Goal: Task Accomplishment & Management: Manage account settings

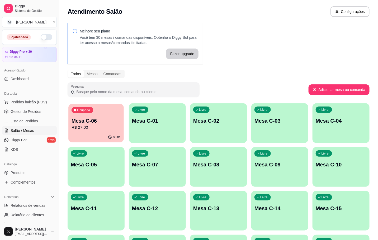
click at [121, 135] on div "00:01" at bounding box center [95, 138] width 55 height 10
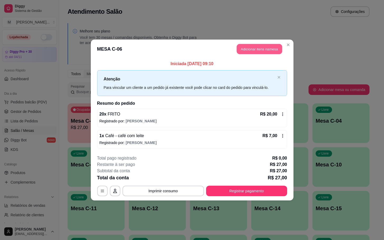
click at [264, 49] on button "Adicionar itens na mesa" at bounding box center [259, 49] width 45 height 10
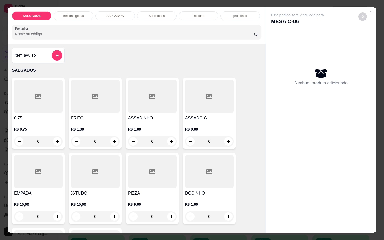
click at [62, 15] on div "Bebidas gerais" at bounding box center [74, 15] width 40 height 9
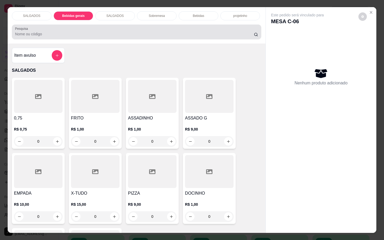
scroll to position [13, 0]
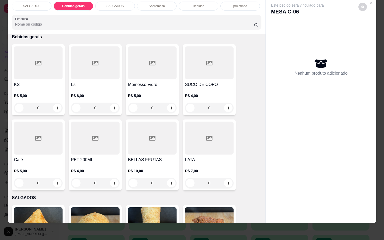
click at [227, 64] on div at bounding box center [209, 62] width 49 height 33
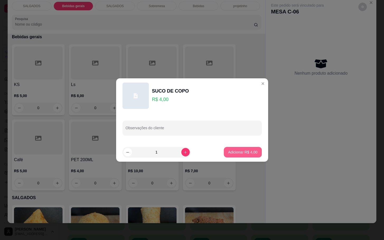
click at [228, 153] on p "Adicionar R$ 4,00" at bounding box center [242, 152] width 29 height 5
type input "1"
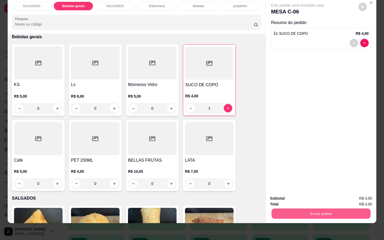
click at [303, 210] on button "Enviar pedido" at bounding box center [321, 214] width 99 height 10
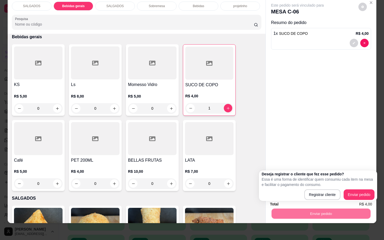
click at [359, 207] on div "Enviar pedido" at bounding box center [321, 213] width 102 height 12
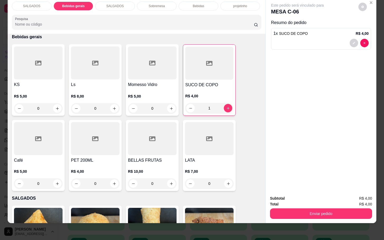
click at [355, 201] on div "Total R$ 4,00" at bounding box center [321, 204] width 102 height 6
click at [327, 211] on button "Enviar pedido" at bounding box center [321, 214] width 99 height 10
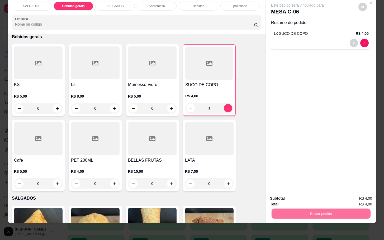
click at [358, 194] on button "Enviar pedido" at bounding box center [358, 195] width 30 height 10
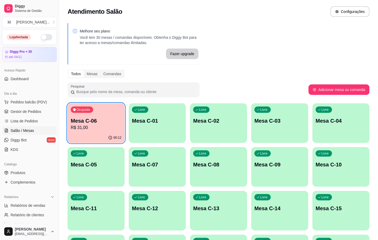
click at [118, 119] on p "Mesa C-06" at bounding box center [96, 120] width 51 height 7
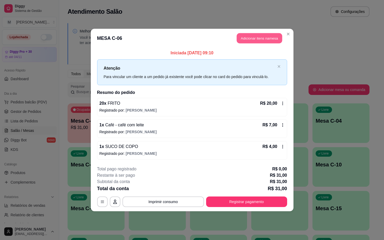
click at [244, 38] on button "Adicionar itens na mesa" at bounding box center [259, 38] width 45 height 10
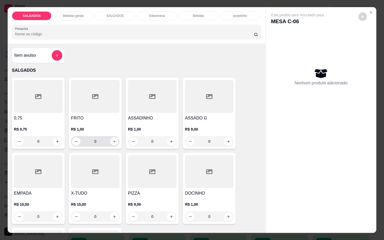
click at [112, 140] on icon "increase-product-quantity" at bounding box center [114, 142] width 4 height 4
click at [110, 143] on button "increase-product-quantity" at bounding box center [114, 142] width 8 height 8
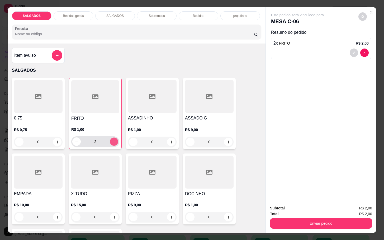
click at [114, 142] on button "increase-product-quantity" at bounding box center [114, 142] width 8 height 8
type input "4"
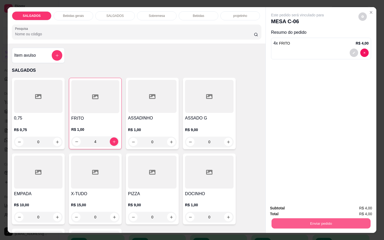
click at [321, 222] on button "Enviar pedido" at bounding box center [321, 223] width 99 height 10
click at [354, 209] on button "Enviar pedido" at bounding box center [357, 208] width 29 height 10
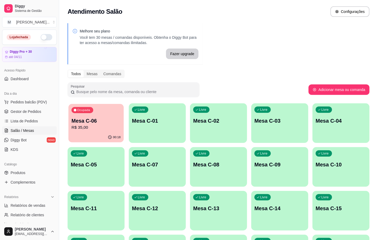
click at [72, 130] on p "R$ 35,00" at bounding box center [96, 128] width 49 height 6
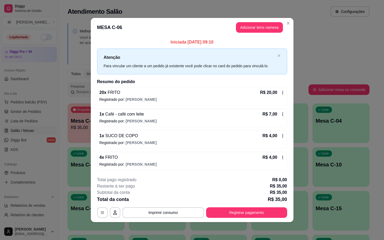
drag, startPoint x: 261, startPoint y: 205, endPoint x: 264, endPoint y: 210, distance: 6.4
click at [262, 206] on div "**********" at bounding box center [192, 197] width 190 height 41
click at [266, 210] on button "Registrar pagamento" at bounding box center [246, 213] width 79 height 10
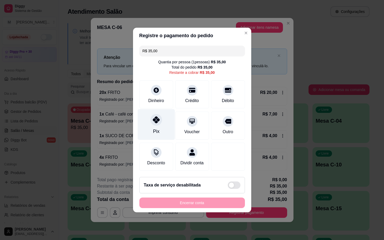
click at [167, 118] on div "Pix" at bounding box center [156, 124] width 37 height 31
type input "R$ 0,00"
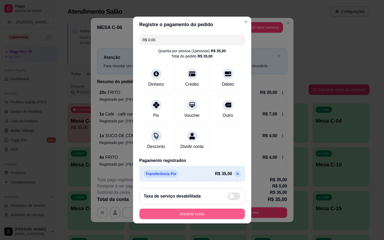
click at [198, 218] on button "Encerrar conta" at bounding box center [192, 214] width 106 height 11
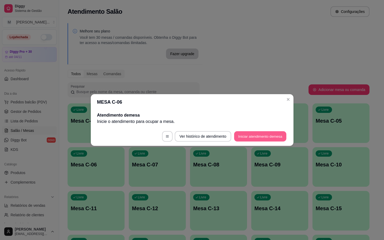
click at [238, 140] on button "Iniciar atendimento de mesa" at bounding box center [260, 136] width 52 height 10
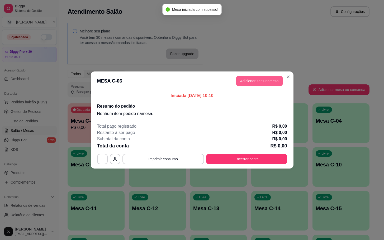
click at [257, 80] on button "Adicionar itens na mesa" at bounding box center [259, 81] width 47 height 11
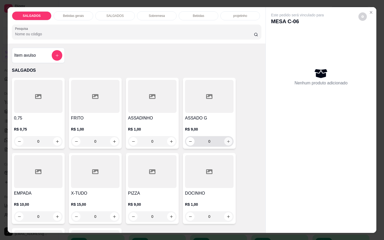
click at [224, 142] on button "increase-product-quantity" at bounding box center [228, 142] width 8 height 8
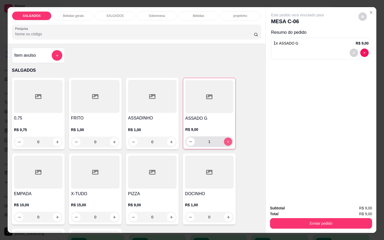
click at [224, 142] on button "increase-product-quantity" at bounding box center [228, 142] width 8 height 8
type input "2"
click at [112, 140] on icon "increase-product-quantity" at bounding box center [114, 142] width 4 height 4
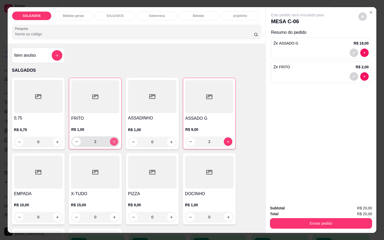
click at [112, 140] on icon "increase-product-quantity" at bounding box center [114, 142] width 4 height 4
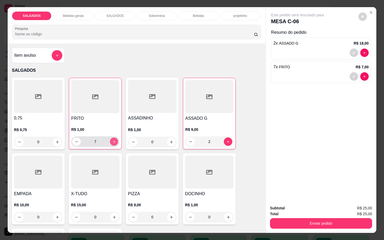
click at [112, 140] on icon "increase-product-quantity" at bounding box center [114, 142] width 4 height 4
type input "8"
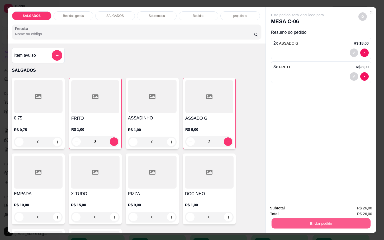
click at [306, 219] on button "Enviar pedido" at bounding box center [321, 223] width 99 height 10
click at [354, 211] on button "Enviar pedido" at bounding box center [358, 208] width 30 height 10
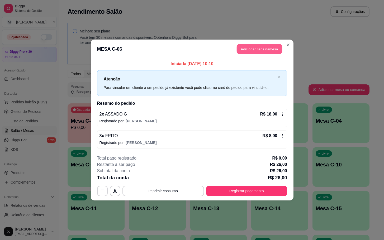
click at [247, 48] on button "Adicionar itens na mesa" at bounding box center [259, 49] width 45 height 10
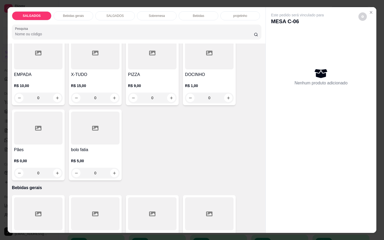
scroll to position [238, 0]
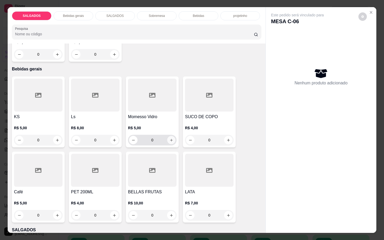
click at [170, 138] on icon "increase-product-quantity" at bounding box center [172, 140] width 4 height 4
type input "1"
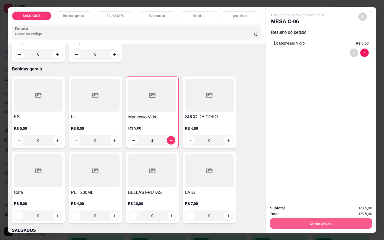
click at [323, 222] on button "Enviar pedido" at bounding box center [321, 223] width 102 height 11
click at [366, 204] on button "Enviar pedido" at bounding box center [357, 208] width 29 height 10
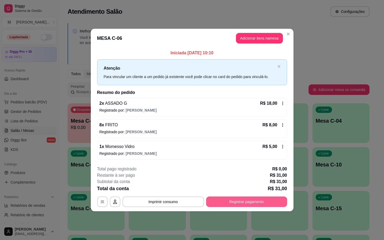
click at [240, 204] on button "Registrar pagamento" at bounding box center [246, 202] width 81 height 11
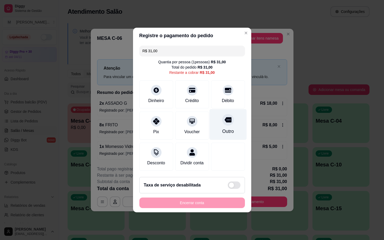
click at [223, 124] on div "Outro" at bounding box center [227, 124] width 37 height 31
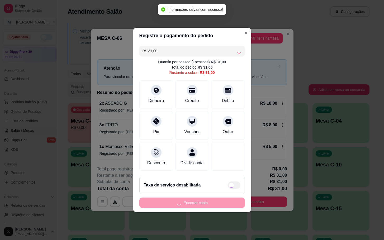
type input "R$ 0,00"
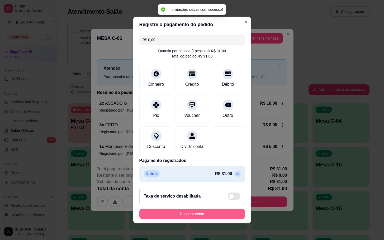
click at [192, 215] on button "Encerrar conta" at bounding box center [192, 214] width 106 height 11
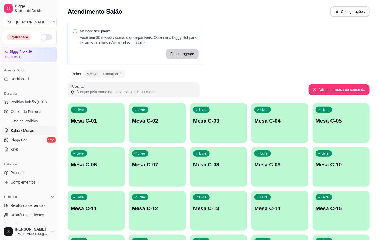
drag, startPoint x: 160, startPoint y: 120, endPoint x: 268, endPoint y: 66, distance: 120.7
click at [268, 66] on div "Melhore seu plano Você tem 30 mesas / comandas disponíveis. Obtenha o Diggy Bot…" at bounding box center [218, 194] width 319 height 349
click at [105, 178] on div "Livre Mesa C-06" at bounding box center [96, 163] width 57 height 33
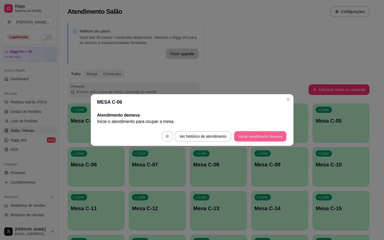
click at [282, 135] on button "Iniciar atendimento de mesa" at bounding box center [260, 136] width 52 height 10
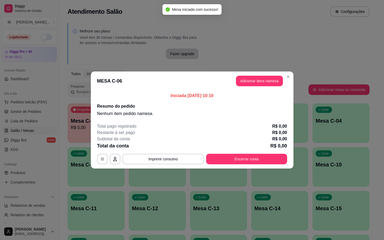
click at [263, 87] on header "MESA C-06 Adicionar itens na mesa" at bounding box center [192, 81] width 203 height 19
click at [263, 85] on button "Adicionar itens na mesa" at bounding box center [259, 81] width 45 height 10
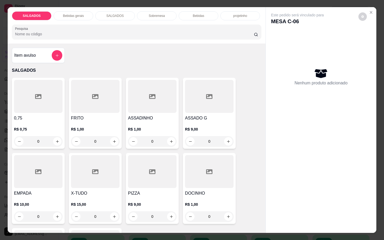
click at [155, 140] on input "0" at bounding box center [153, 141] width 30 height 11
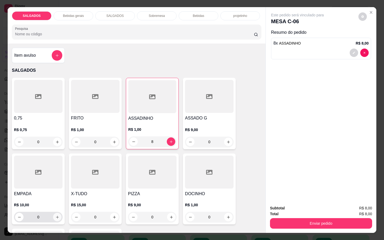
type input "8"
click at [57, 216] on button "increase-product-quantity" at bounding box center [57, 217] width 8 height 8
type input "1"
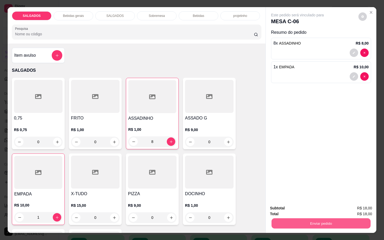
click at [307, 219] on button "Enviar pedido" at bounding box center [321, 223] width 99 height 10
click at [357, 205] on button "Enviar pedido" at bounding box center [358, 208] width 30 height 10
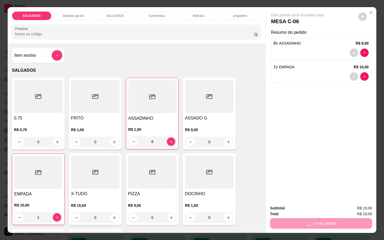
drag, startPoint x: 278, startPoint y: 115, endPoint x: 217, endPoint y: 120, distance: 61.2
click at [278, 116] on div "Este pedido será vinculado para MESA C-06 Resumo do pedido 8 x ASSADINHO R$ 8,0…" at bounding box center [321, 104] width 111 height 194
click at [369, 10] on icon "Close" at bounding box center [371, 12] width 4 height 4
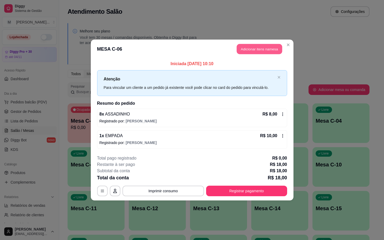
click at [261, 47] on button "Adicionar itens na mesa" at bounding box center [259, 49] width 45 height 10
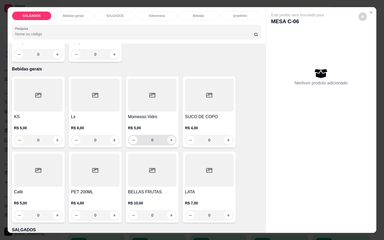
click at [170, 139] on icon "increase-product-quantity" at bounding box center [172, 140] width 4 height 4
type input "1"
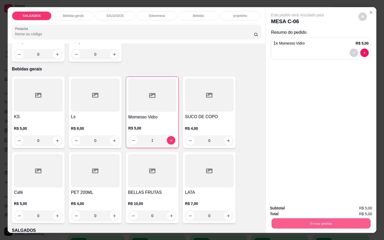
click at [306, 220] on button "Enviar pedido" at bounding box center [321, 223] width 99 height 10
click at [351, 204] on button "Enviar pedido" at bounding box center [357, 208] width 29 height 10
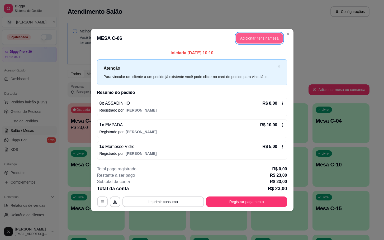
click at [253, 43] on button "Adicionar itens na mesa" at bounding box center [259, 38] width 47 height 11
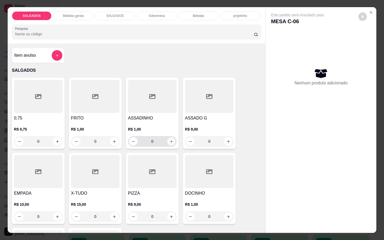
click at [170, 140] on icon "increase-product-quantity" at bounding box center [172, 142] width 4 height 4
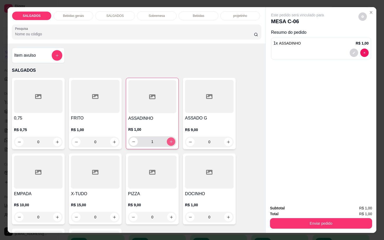
click at [169, 140] on icon "increase-product-quantity" at bounding box center [171, 142] width 4 height 4
type input "2"
click at [112, 141] on icon "increase-product-quantity" at bounding box center [114, 142] width 4 height 4
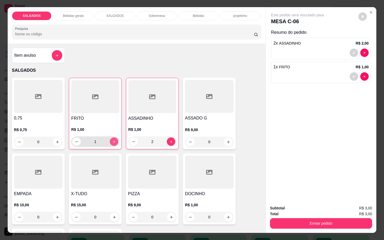
click at [112, 141] on icon "increase-product-quantity" at bounding box center [114, 142] width 4 height 4
type input "2"
click at [227, 217] on button "increase-product-quantity" at bounding box center [228, 217] width 8 height 8
type input "1"
click at [313, 226] on div "Subtotal R$ 5,00 Total R$ 5,00 Enviar pedido" at bounding box center [321, 217] width 111 height 32
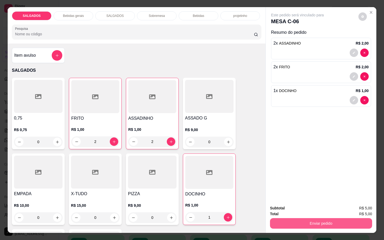
click at [313, 223] on button "Enviar pedido" at bounding box center [321, 223] width 102 height 11
click at [355, 206] on button "Enviar pedido" at bounding box center [357, 208] width 29 height 10
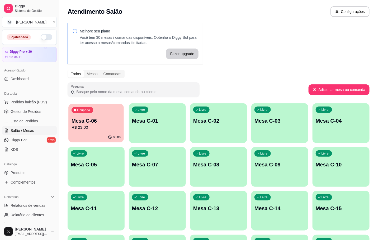
click at [97, 127] on p "R$ 23,00" at bounding box center [96, 128] width 49 height 6
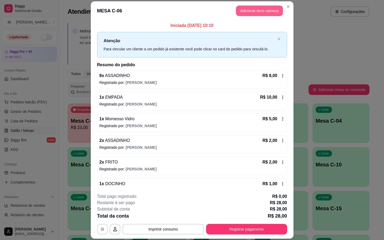
click at [256, 10] on button "Adicionar itens na mesa" at bounding box center [259, 11] width 47 height 11
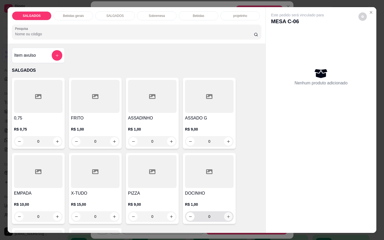
click at [227, 215] on icon "increase-product-quantity" at bounding box center [229, 217] width 4 height 4
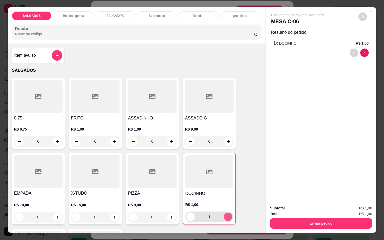
click at [226, 215] on icon "increase-product-quantity" at bounding box center [228, 217] width 4 height 4
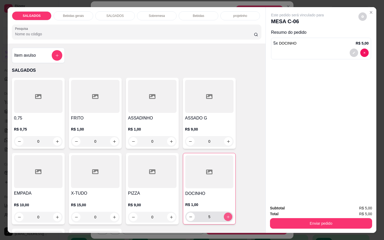
type input "6"
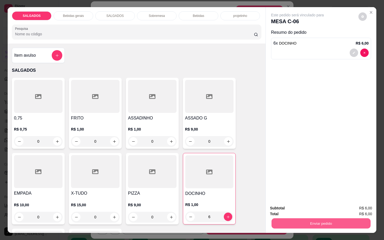
click at [322, 224] on button "Enviar pedido" at bounding box center [321, 223] width 99 height 10
click at [363, 204] on button "Enviar pedido" at bounding box center [357, 208] width 29 height 10
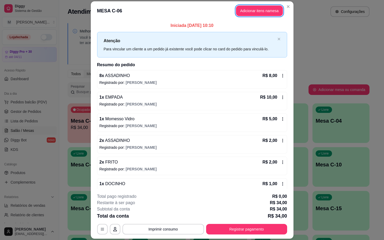
scroll to position [33, 0]
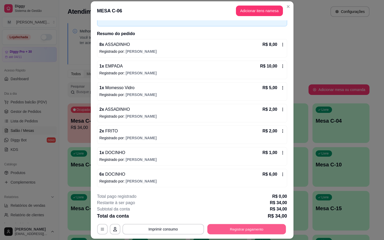
click at [250, 230] on button "Registrar pagamento" at bounding box center [246, 229] width 79 height 10
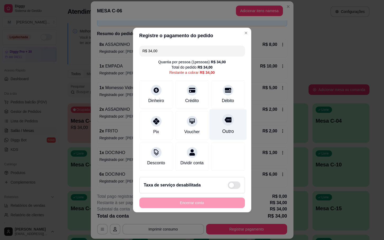
click at [234, 116] on div "Outro" at bounding box center [227, 124] width 37 height 31
type input "R$ 0,00"
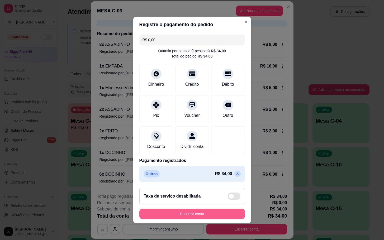
click at [215, 219] on button "Encerrar conta" at bounding box center [192, 214] width 106 height 11
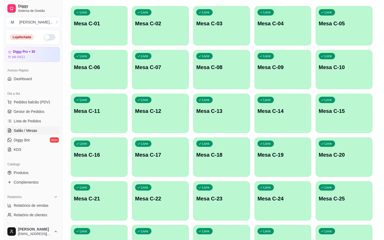
scroll to position [102, 0]
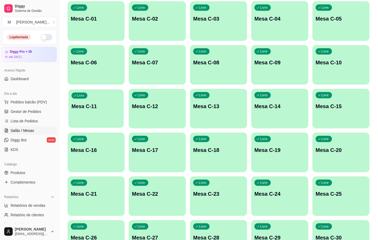
click at [96, 127] on div "button" at bounding box center [95, 125] width 55 height 6
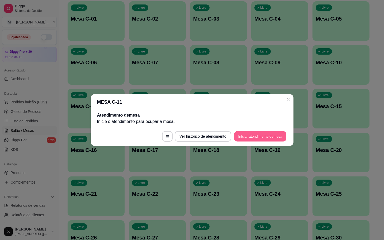
click at [252, 137] on button "Iniciar atendimento de mesa" at bounding box center [260, 136] width 52 height 10
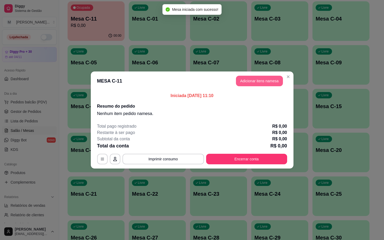
click at [261, 85] on button "Adicionar itens na mesa" at bounding box center [259, 81] width 47 height 11
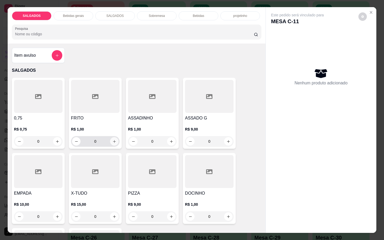
click at [112, 140] on icon "increase-product-quantity" at bounding box center [114, 142] width 4 height 4
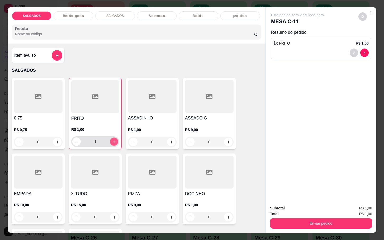
click at [112, 140] on icon "increase-product-quantity" at bounding box center [114, 142] width 4 height 4
type input "4"
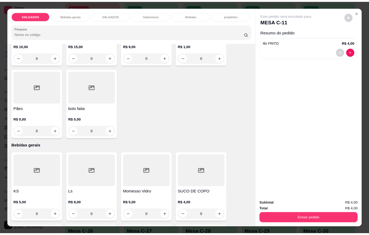
scroll to position [238, 0]
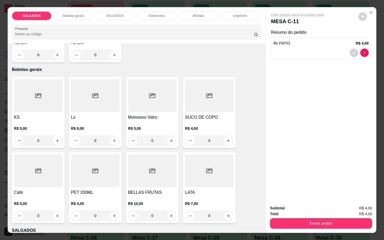
click at [30, 190] on h4 "Café" at bounding box center [38, 193] width 49 height 6
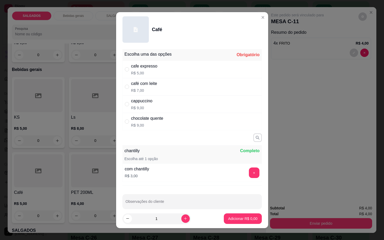
click at [164, 67] on div "cafe expresso R$ 5,00" at bounding box center [192, 69] width 139 height 17
radio input "true"
click at [184, 220] on icon "increase-product-quantity" at bounding box center [186, 219] width 4 height 4
type input "2"
click at [240, 219] on p "Adicionar R$ 10,00" at bounding box center [241, 218] width 31 height 5
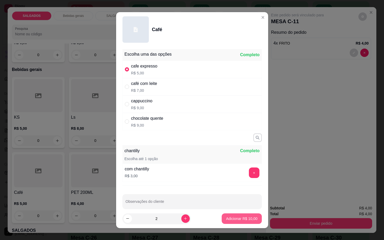
type input "2"
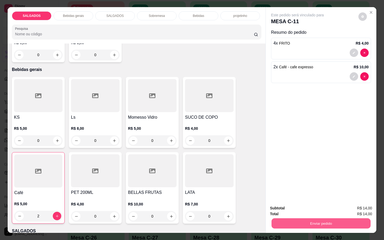
click at [318, 218] on button "Enviar pedido" at bounding box center [321, 223] width 99 height 10
click at [351, 211] on button "Enviar pedido" at bounding box center [357, 208] width 29 height 10
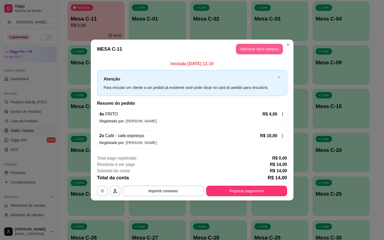
click at [271, 48] on button "Adicionar itens na mesa" at bounding box center [259, 49] width 47 height 11
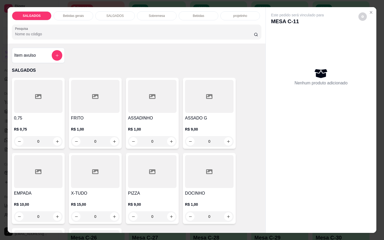
click at [141, 177] on div at bounding box center [152, 171] width 49 height 33
click at [249, 149] on button "Adicionar R$ 9,00" at bounding box center [243, 152] width 38 height 11
type input "1"
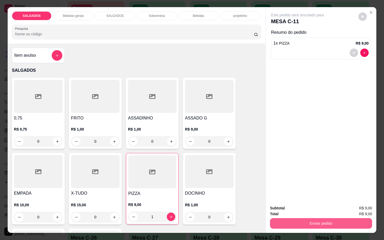
click at [286, 218] on button "Enviar pedido" at bounding box center [321, 223] width 102 height 11
click at [358, 208] on button "Enviar pedido" at bounding box center [359, 208] width 30 height 10
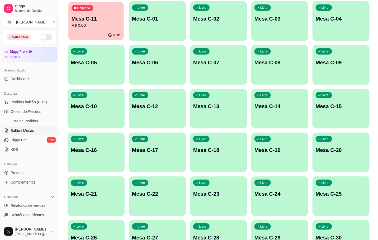
click at [97, 15] on p "Mesa C-11" at bounding box center [96, 18] width 49 height 7
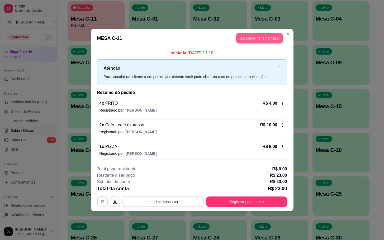
click at [250, 33] on button "Adicionar itens na mesa" at bounding box center [259, 38] width 47 height 11
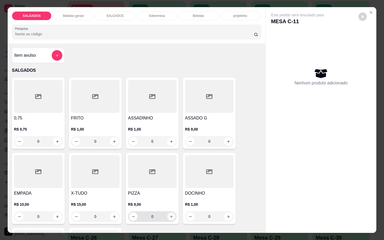
click at [170, 215] on icon "increase-product-quantity" at bounding box center [172, 217] width 4 height 4
type input "1"
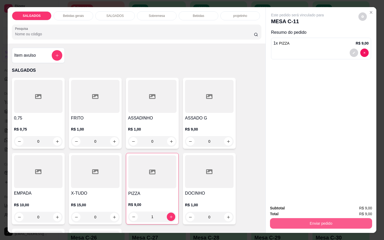
click at [323, 219] on button "Enviar pedido" at bounding box center [321, 223] width 102 height 11
click at [356, 206] on button "Enviar pedido" at bounding box center [358, 208] width 30 height 10
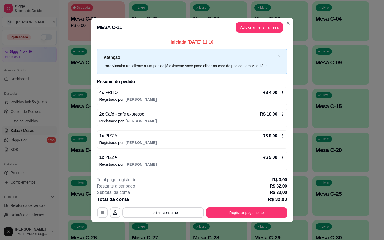
click at [283, 157] on icon at bounding box center [283, 158] width 4 height 4
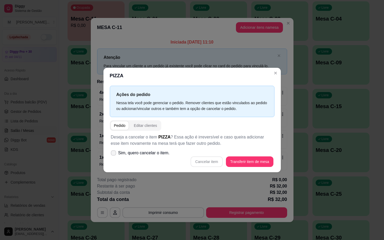
click at [151, 158] on label "Sim, quero cancelar o item." at bounding box center [140, 153] width 63 height 11
click at [114, 158] on input "Sim, quero cancelar o item." at bounding box center [112, 155] width 3 height 3
checkbox input "true"
click at [211, 162] on button "Cancelar item" at bounding box center [207, 162] width 32 height 11
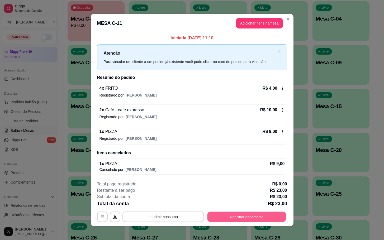
click at [241, 220] on button "Registrar pagamento" at bounding box center [246, 217] width 79 height 10
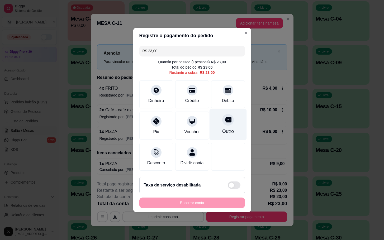
click at [229, 129] on div "Outro" at bounding box center [227, 124] width 37 height 31
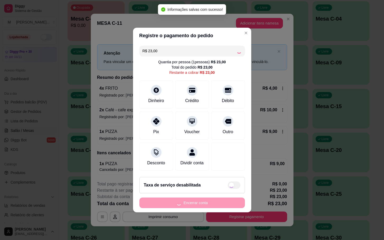
type input "R$ 0,00"
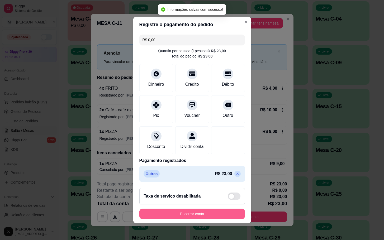
click at [221, 218] on button "Encerrar conta" at bounding box center [192, 214] width 106 height 11
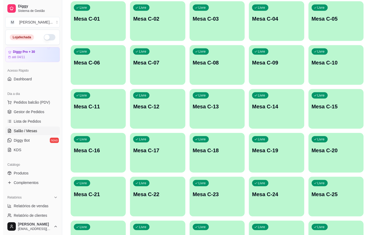
scroll to position [149, 0]
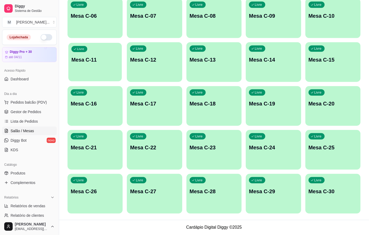
click at [93, 63] on div "Livre Mesa C-11" at bounding box center [95, 59] width 54 height 32
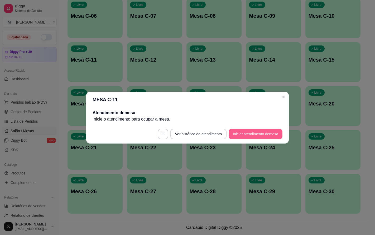
click at [232, 139] on footer "Ver histórico de atendimento Iniciar atendimento de mesa" at bounding box center [187, 133] width 203 height 19
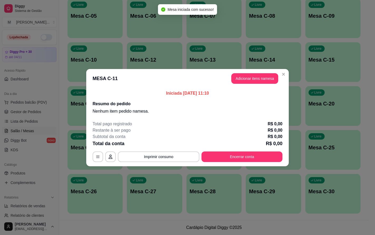
click at [244, 76] on button "Adicionar itens na mesa" at bounding box center [255, 78] width 47 height 11
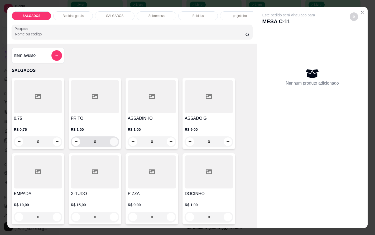
click at [113, 143] on icon "increase-product-quantity" at bounding box center [114, 141] width 4 height 4
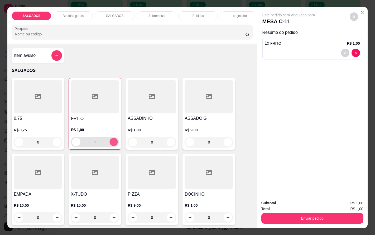
click at [110, 146] on button "increase-product-quantity" at bounding box center [114, 142] width 8 height 8
click at [112, 144] on icon "increase-product-quantity" at bounding box center [114, 142] width 4 height 4
click at [110, 146] on button "increase-product-quantity" at bounding box center [114, 142] width 8 height 8
type input "5"
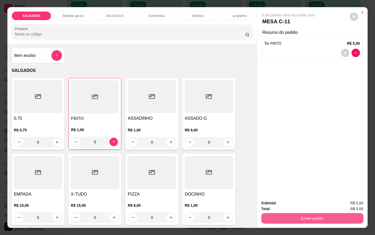
click at [327, 219] on button "Enviar pedido" at bounding box center [313, 218] width 102 height 11
click at [347, 204] on button "Enviar pedido" at bounding box center [349, 203] width 30 height 10
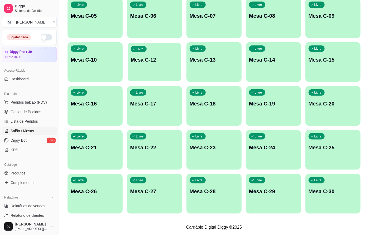
click at [160, 68] on div "Livre Mesa C-12" at bounding box center [155, 59] width 54 height 32
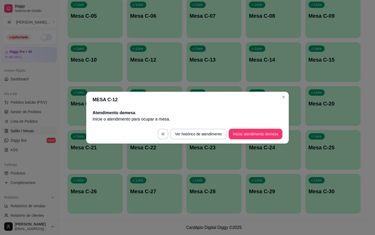
click at [275, 137] on button "Iniciar atendimento de mesa" at bounding box center [256, 134] width 54 height 11
click at [276, 130] on footer "Ver histórico de atendimento Iniciar atendimento de mesa" at bounding box center [187, 133] width 203 height 19
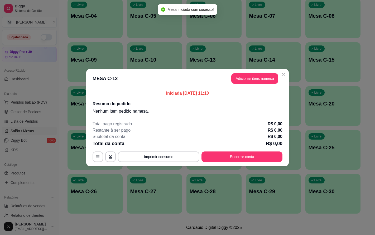
click at [255, 95] on p "Iniciada [DATE] 11:10" at bounding box center [188, 93] width 190 height 6
click at [250, 84] on section "MESA C-12 Adicionar itens na mesa Iniciada [DATE] 11:10 Resumo do pedido Nenhum…" at bounding box center [187, 117] width 203 height 97
click at [250, 82] on button "Adicionar itens na mesa" at bounding box center [255, 78] width 47 height 11
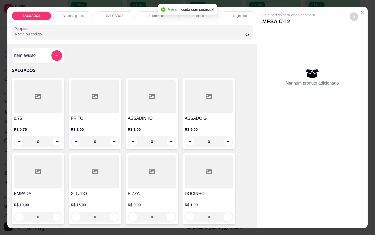
click at [103, 138] on div "R$ 1,00 0" at bounding box center [95, 137] width 49 height 20
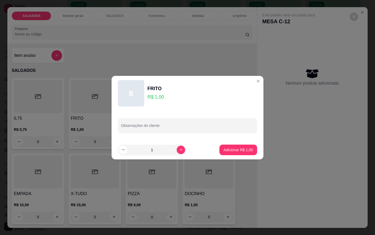
drag, startPoint x: 243, startPoint y: 137, endPoint x: 217, endPoint y: 149, distance: 28.5
click at [242, 141] on section "FRITO R$ 1,00 Observações do cliente 1 Adicionar R$ 1,00" at bounding box center [188, 117] width 152 height 83
click at [177, 153] on button "increase-product-quantity" at bounding box center [181, 149] width 8 height 8
click at [179, 150] on icon "increase-product-quantity" at bounding box center [181, 150] width 4 height 4
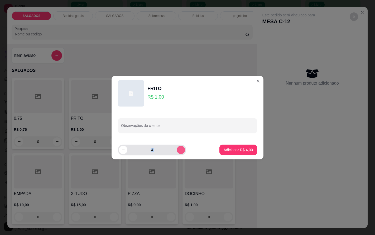
click at [179, 150] on icon "increase-product-quantity" at bounding box center [181, 150] width 4 height 4
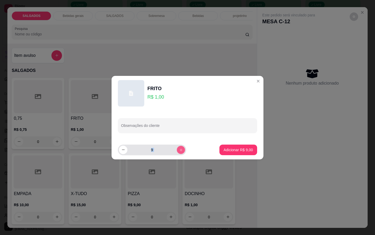
click at [179, 150] on icon "increase-product-quantity" at bounding box center [181, 150] width 4 height 4
type input "12"
click at [238, 152] on p "Adicionar R$ 12,00" at bounding box center [237, 149] width 31 height 5
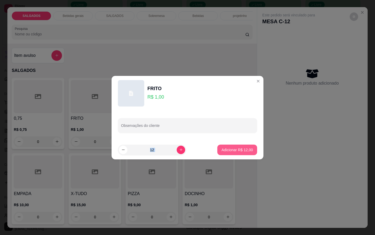
type input "12"
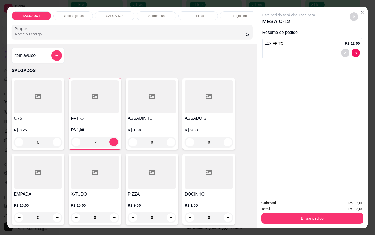
drag, startPoint x: 71, startPoint y: 13, endPoint x: 68, endPoint y: 10, distance: 3.8
click at [71, 14] on p "Bebidas gerais" at bounding box center [73, 16] width 21 height 4
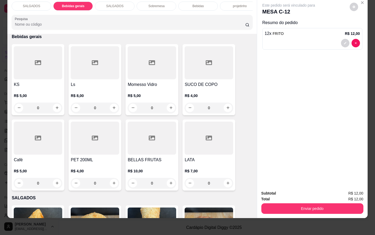
click at [81, 45] on div "Ls R$ 8,00 0" at bounding box center [95, 79] width 53 height 71
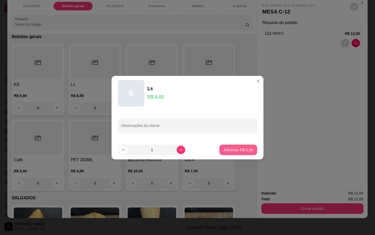
click at [220, 148] on button "Adicionar R$ 8,00" at bounding box center [239, 149] width 38 height 11
type input "1"
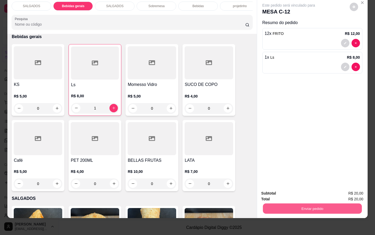
click at [341, 203] on button "Enviar pedido" at bounding box center [312, 208] width 99 height 10
click at [358, 190] on button "Enviar pedido" at bounding box center [349, 190] width 30 height 10
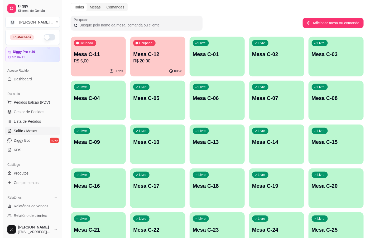
scroll to position [27, 0]
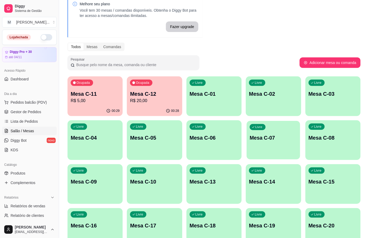
click at [247, 143] on div "Livre Mesa C-07" at bounding box center [274, 137] width 54 height 32
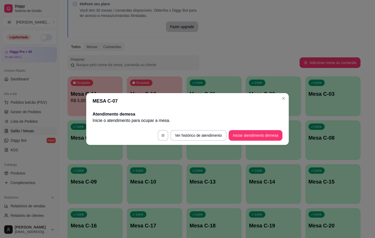
click at [257, 126] on footer "Ver histórico de atendimento Iniciar atendimento de mesa" at bounding box center [187, 135] width 203 height 19
click at [257, 130] on button "Iniciar atendimento de mesa" at bounding box center [256, 135] width 52 height 10
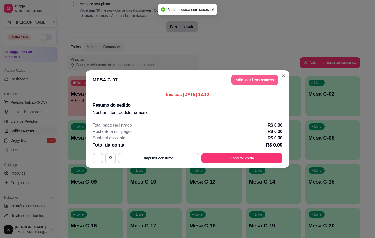
click at [250, 82] on button "Adicionar itens na mesa" at bounding box center [255, 79] width 47 height 11
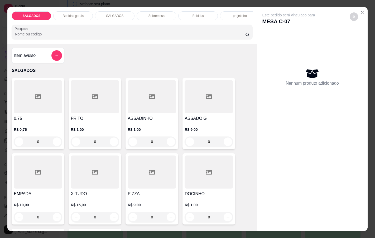
click at [109, 188] on div at bounding box center [95, 171] width 49 height 33
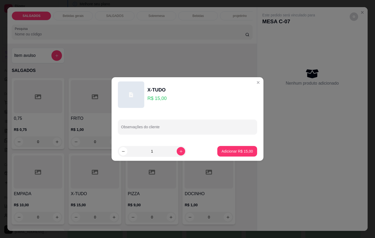
drag, startPoint x: 231, startPoint y: 139, endPoint x: 231, endPoint y: 147, distance: 7.9
click at [231, 142] on section "X-TUDO R$ 15,00 Observações do cliente 1 Adicionar R$ 15,00" at bounding box center [188, 118] width 152 height 83
click at [231, 147] on button "Adicionar R$ 15,00" at bounding box center [237, 151] width 39 height 10
type input "1"
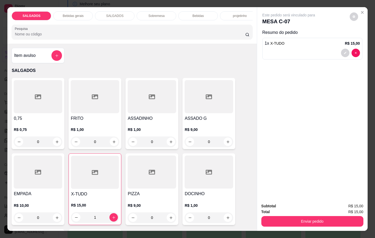
click at [71, 16] on div "Bebidas gerais" at bounding box center [73, 15] width 40 height 9
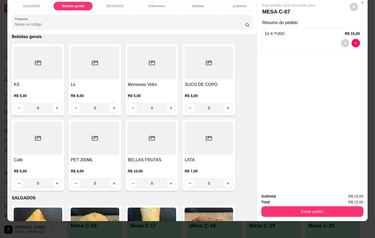
click at [204, 75] on div at bounding box center [209, 62] width 49 height 33
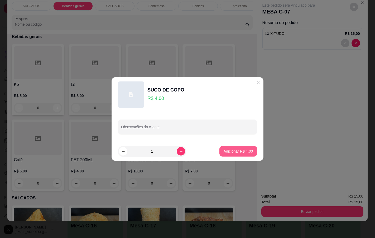
click at [235, 152] on p "Adicionar R$ 4,00" at bounding box center [238, 150] width 29 height 5
type input "1"
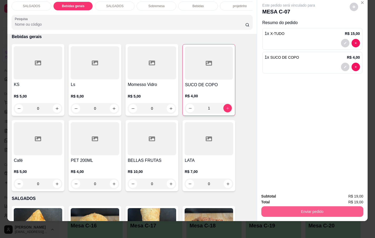
click at [321, 206] on button "Enviar pedido" at bounding box center [313, 211] width 102 height 11
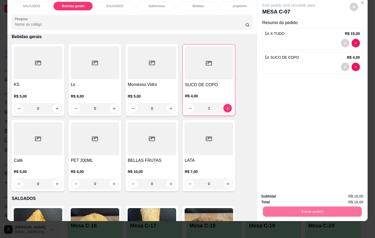
click at [355, 189] on button "Enviar pedido" at bounding box center [349, 192] width 30 height 10
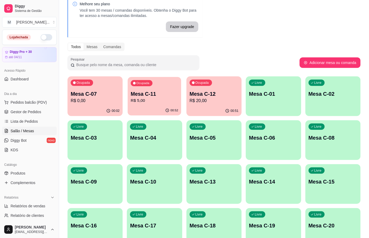
click at [155, 95] on p "Mesa C-11" at bounding box center [155, 93] width 48 height 7
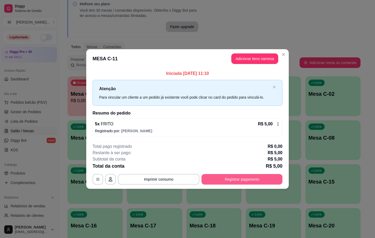
click at [223, 177] on button "Registrar pagamento" at bounding box center [242, 179] width 81 height 11
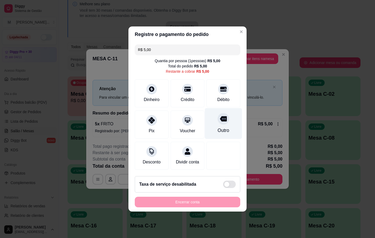
click at [212, 128] on div "Outro" at bounding box center [223, 123] width 37 height 31
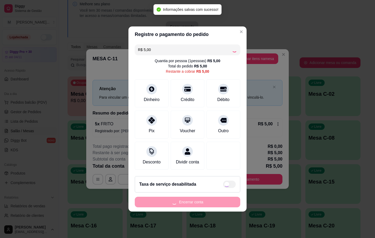
type input "R$ 0,00"
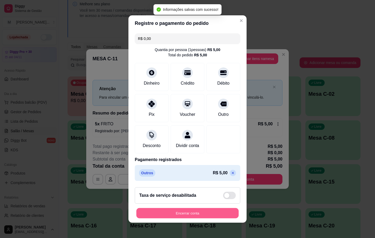
click at [201, 217] on button "Encerrar conta" at bounding box center [188, 213] width 102 height 10
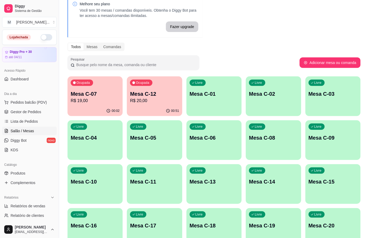
click at [143, 99] on p "R$ 20,00" at bounding box center [154, 100] width 49 height 6
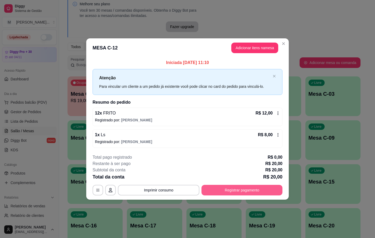
click at [226, 189] on button "Registrar pagamento" at bounding box center [242, 190] width 81 height 11
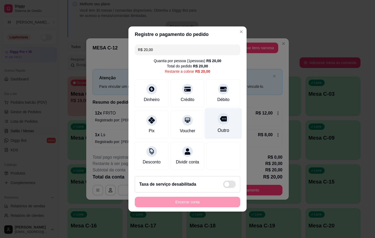
click at [217, 122] on div "Outro" at bounding box center [223, 123] width 37 height 31
type input "R$ 0,00"
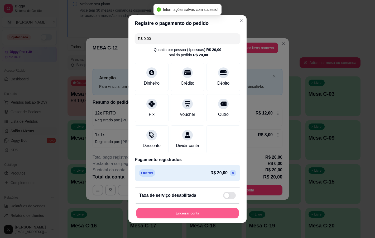
click at [226, 216] on button "Encerrar conta" at bounding box center [188, 213] width 102 height 10
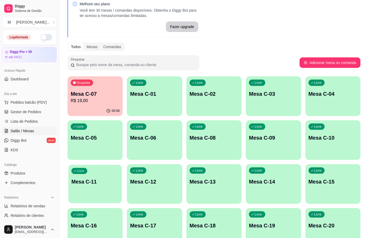
click at [86, 179] on p "Mesa C-11" at bounding box center [96, 181] width 48 height 7
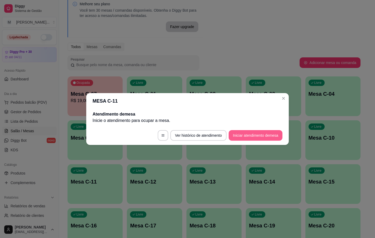
click at [266, 132] on button "Iniciar atendimento de mesa" at bounding box center [256, 135] width 54 height 11
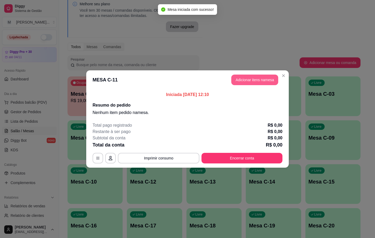
click at [262, 77] on button "Adicionar itens na mesa" at bounding box center [255, 79] width 47 height 11
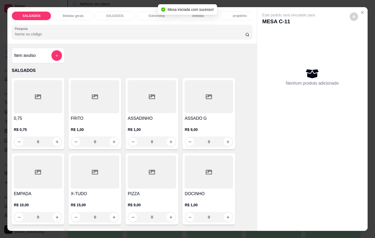
drag, startPoint x: 149, startPoint y: 175, endPoint x: 152, endPoint y: 175, distance: 3.2
click at [152, 175] on div at bounding box center [152, 171] width 49 height 33
click at [228, 145] on button "increase-product-quantity" at bounding box center [228, 141] width 8 height 8
type input "1"
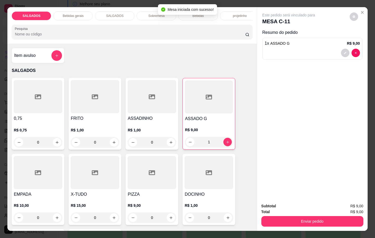
click at [144, 177] on div at bounding box center [152, 172] width 49 height 33
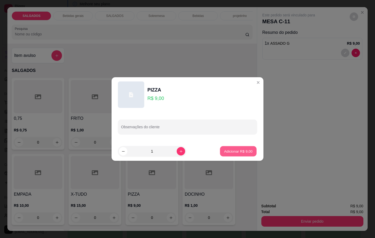
click at [245, 152] on button "Adicionar R$ 9,00" at bounding box center [238, 151] width 37 height 10
type input "1"
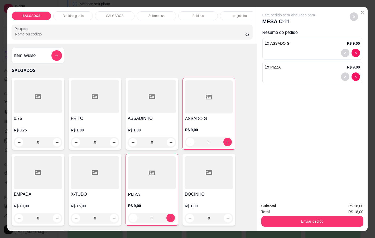
click at [66, 14] on p "Bebidas gerais" at bounding box center [73, 16] width 21 height 4
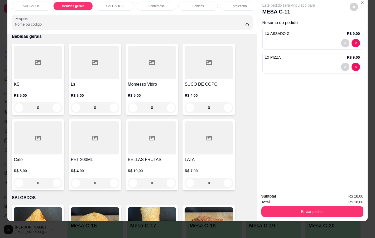
click at [208, 72] on div at bounding box center [209, 62] width 49 height 33
drag, startPoint x: 204, startPoint y: 63, endPoint x: 208, endPoint y: 60, distance: 4.6
click at [208, 60] on icon at bounding box center [209, 62] width 6 height 6
type input "0"
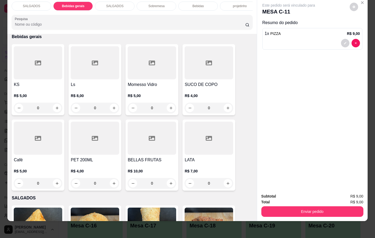
drag, startPoint x: 48, startPoint y: 151, endPoint x: 51, endPoint y: 150, distance: 3.0
click at [51, 150] on div at bounding box center [38, 137] width 49 height 33
click at [93, 129] on div at bounding box center [95, 137] width 49 height 33
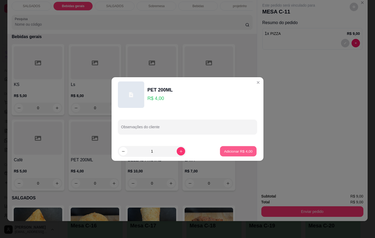
click at [237, 147] on button "Adicionar R$ 4,00" at bounding box center [238, 151] width 37 height 10
type input "1"
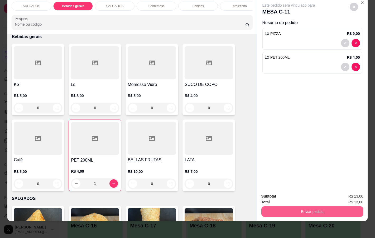
click at [296, 206] on button "Enviar pedido" at bounding box center [313, 211] width 102 height 11
click at [354, 191] on button "Enviar pedido" at bounding box center [349, 192] width 30 height 10
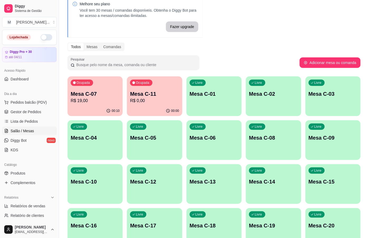
click at [255, 103] on div "Livre Mesa C-02" at bounding box center [273, 92] width 55 height 33
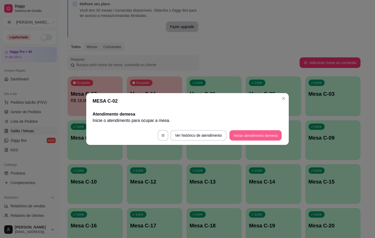
click at [247, 134] on button "Iniciar atendimento de mesa" at bounding box center [256, 135] width 52 height 10
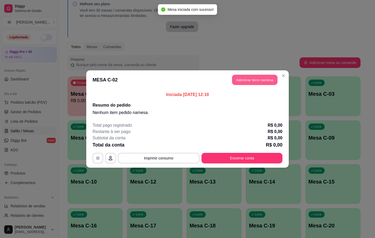
click at [244, 82] on button "Adicionar itens na mesa" at bounding box center [254, 80] width 45 height 10
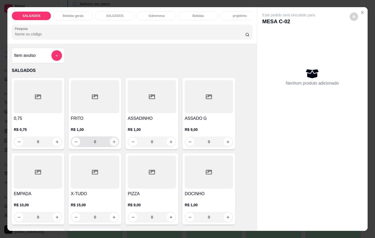
click at [112, 144] on icon "increase-product-quantity" at bounding box center [114, 142] width 4 height 4
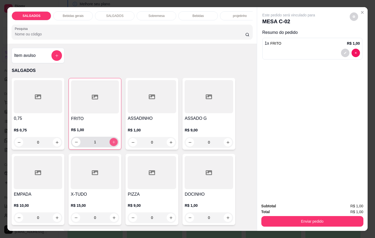
click at [112, 144] on icon "increase-product-quantity" at bounding box center [114, 142] width 4 height 4
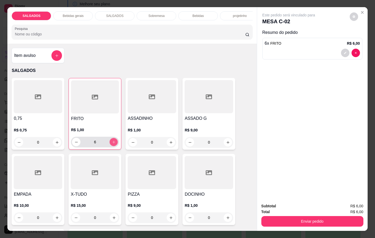
click at [112, 144] on icon "increase-product-quantity" at bounding box center [114, 142] width 4 height 4
type input "9"
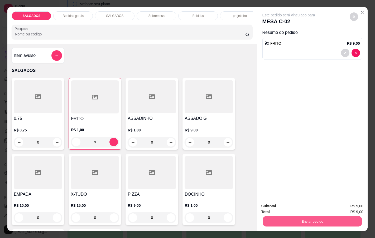
click at [294, 217] on button "Enviar pedido" at bounding box center [312, 221] width 99 height 10
click at [352, 207] on button "Enviar pedido" at bounding box center [349, 205] width 29 height 10
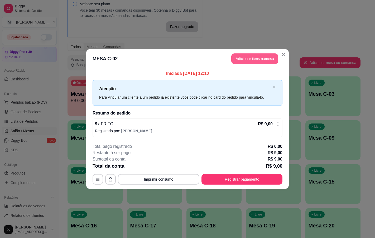
click at [245, 58] on button "Adicionar itens na mesa" at bounding box center [255, 58] width 47 height 11
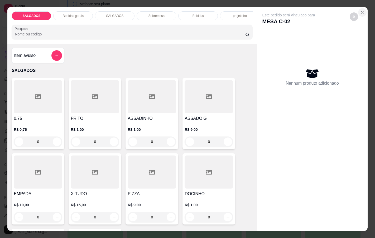
click at [361, 10] on icon "Close" at bounding box center [363, 12] width 4 height 4
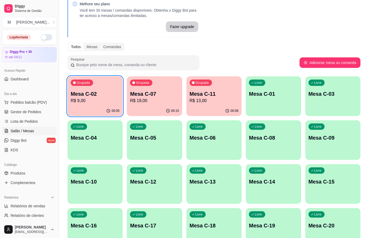
click at [119, 97] on p "R$ 9,00" at bounding box center [95, 100] width 49 height 6
click at [158, 104] on div "Ocupada Mesa C-07 R$ 19,00" at bounding box center [154, 90] width 55 height 29
click at [156, 98] on p "R$ 19,00" at bounding box center [154, 100] width 49 height 6
click at [217, 93] on p "Mesa C-11" at bounding box center [214, 93] width 49 height 7
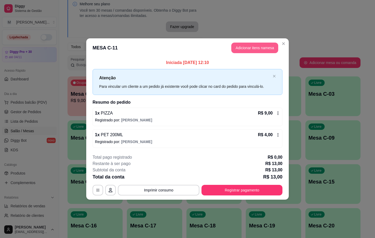
click at [258, 48] on button "Adicionar itens na mesa" at bounding box center [255, 48] width 47 height 11
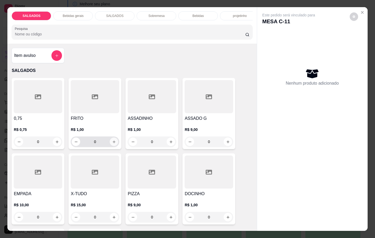
click at [112, 144] on icon "increase-product-quantity" at bounding box center [114, 142] width 4 height 4
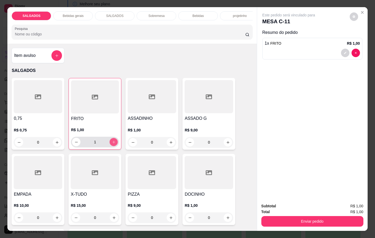
click at [112, 144] on icon "increase-product-quantity" at bounding box center [114, 142] width 4 height 4
type input "5"
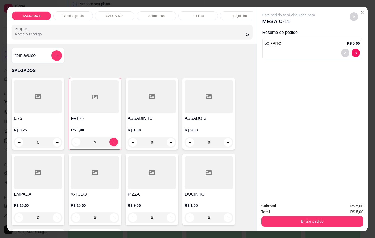
click at [59, 7] on div "SALGADOS Bebidas gerais SALGADOS Sobremesa Bebidas projetinho Pesquisa" at bounding box center [132, 25] width 250 height 36
click at [59, 11] on div "Bebidas gerais" at bounding box center [73, 15] width 40 height 9
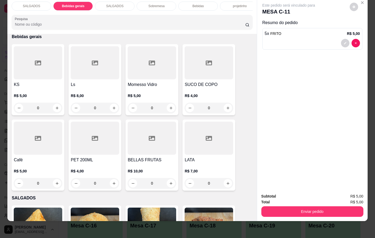
click at [78, 131] on div at bounding box center [95, 137] width 49 height 33
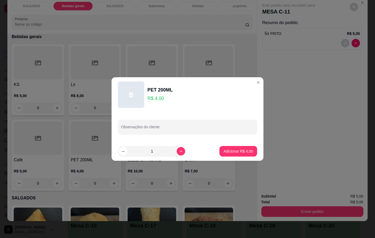
click at [232, 148] on p "Adicionar R$ 4,00" at bounding box center [238, 150] width 29 height 5
type input "1"
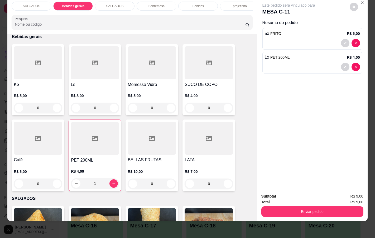
click at [307, 207] on button "Enviar pedido" at bounding box center [313, 211] width 102 height 11
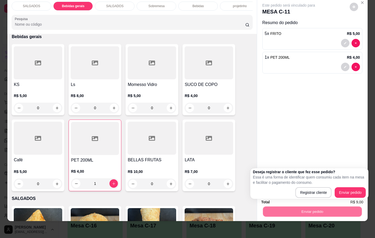
drag, startPoint x: 368, startPoint y: 183, endPoint x: 361, endPoint y: 190, distance: 9.7
click at [368, 184] on div "Deseja registrar o cliente que fez esse pedido? Essa é uma forma de identificar…" at bounding box center [310, 183] width 118 height 31
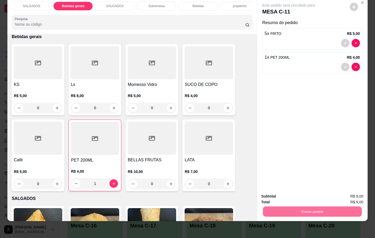
click at [354, 190] on button "Enviar pedido" at bounding box center [349, 192] width 29 height 10
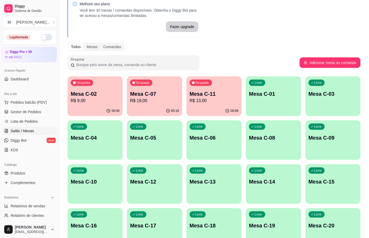
click at [163, 115] on div "Ocupada Mesa C-02 R$ 9,00 00:05 Ocupada Mesa C-07 R$ 19,00 00:16 Ocupada Mesa C…" at bounding box center [214, 205] width 293 height 259
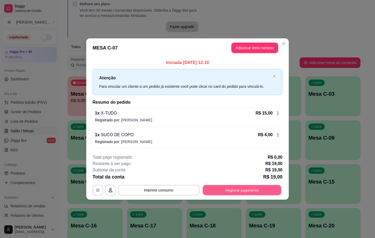
click at [270, 187] on button "Registrar pagamento" at bounding box center [242, 190] width 79 height 10
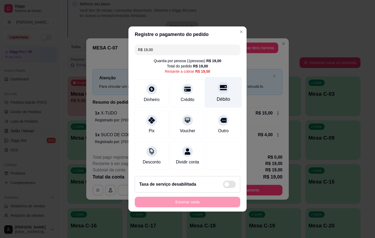
click at [223, 83] on div at bounding box center [224, 88] width 12 height 12
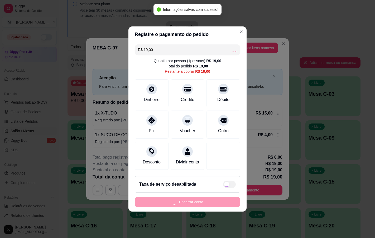
type input "R$ 0,00"
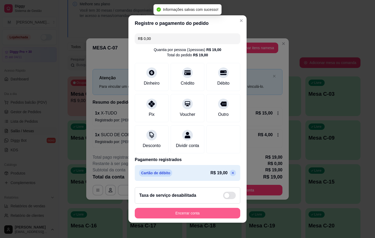
click at [215, 213] on button "Encerrar conta" at bounding box center [188, 213] width 106 height 11
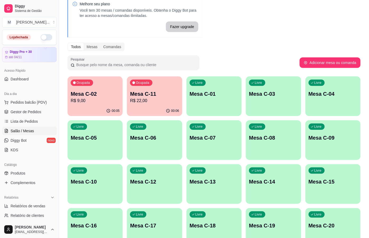
click at [195, 101] on div "Livre Mesa C-01" at bounding box center [214, 92] width 55 height 33
click at [118, 79] on div "Ocupada Mesa C-02 R$ 9,00" at bounding box center [95, 91] width 54 height 29
click at [258, 37] on div "Melhore seu plano Você tem 30 mesas / comandas disponíveis. Obtenha o Diggy Bot…" at bounding box center [214, 167] width 310 height 349
click at [87, 108] on div "00:06" at bounding box center [95, 110] width 54 height 10
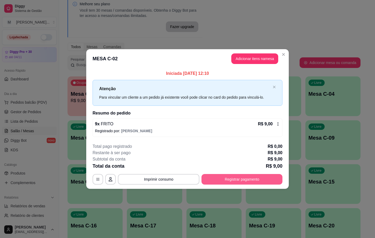
click at [247, 178] on button "Registrar pagamento" at bounding box center [242, 179] width 81 height 11
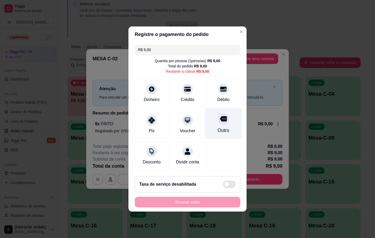
click at [218, 127] on div "Outro" at bounding box center [224, 130] width 12 height 7
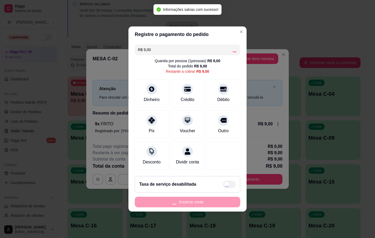
type input "R$ 0,00"
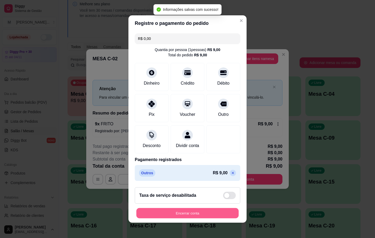
click at [200, 216] on button "Encerrar conta" at bounding box center [188, 213] width 102 height 10
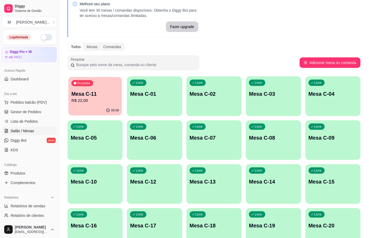
click at [92, 97] on p "Mesa C-11" at bounding box center [96, 93] width 48 height 7
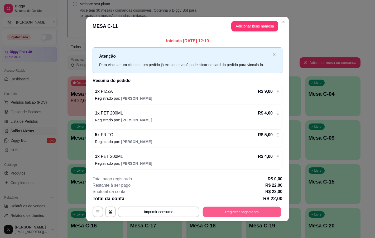
click at [224, 208] on button "Registrar pagamento" at bounding box center [242, 211] width 79 height 10
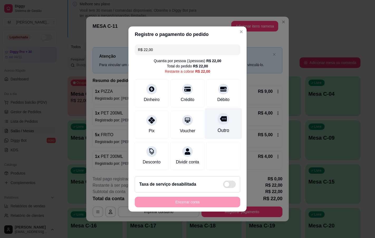
click at [223, 118] on div at bounding box center [224, 119] width 12 height 12
type input "R$ 0,00"
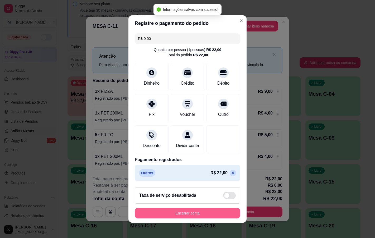
click at [192, 218] on button "Encerrar conta" at bounding box center [188, 213] width 106 height 11
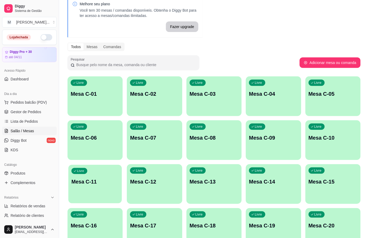
click at [103, 183] on p "Mesa C-11" at bounding box center [96, 181] width 48 height 7
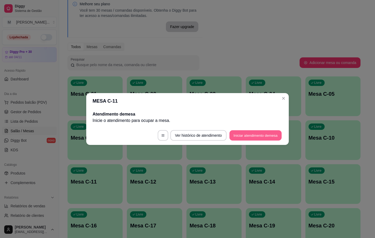
click at [256, 130] on button "Iniciar atendimento de mesa" at bounding box center [256, 135] width 52 height 10
click at [244, 139] on button "Iniciar atendimento de mesa" at bounding box center [256, 135] width 54 height 11
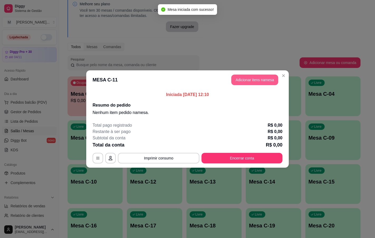
click at [265, 79] on button "Adicionar itens na mesa" at bounding box center [255, 79] width 47 height 11
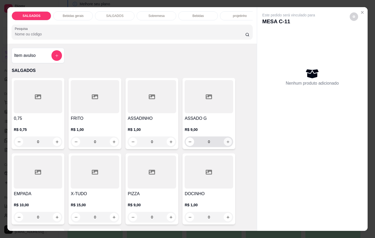
click at [226, 144] on icon "increase-product-quantity" at bounding box center [228, 142] width 4 height 4
type input "1"
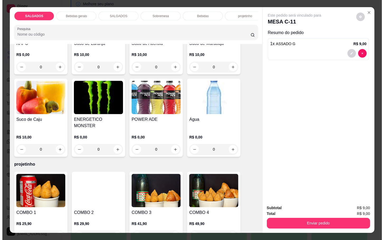
scroll to position [990, 0]
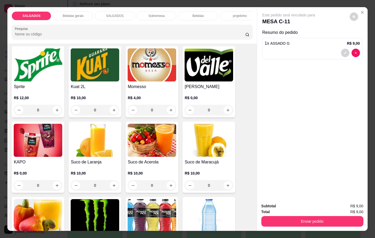
click at [196, 81] on img at bounding box center [209, 64] width 49 height 33
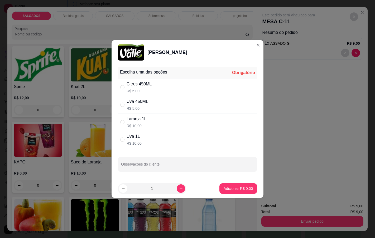
click at [144, 88] on p "R$ 5,00" at bounding box center [139, 90] width 25 height 5
radio input "true"
click at [234, 182] on footer "1 Adicionar R$ 5,00" at bounding box center [188, 188] width 152 height 19
click at [240, 185] on button "Adicionar R$ 5,00" at bounding box center [238, 188] width 37 height 10
type input "1"
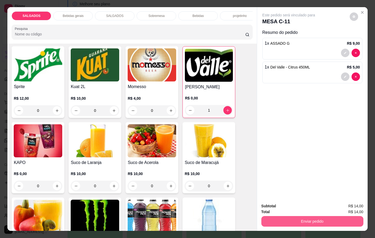
click at [292, 219] on button "Enviar pedido" at bounding box center [313, 221] width 102 height 11
click at [346, 206] on button "Enviar pedido" at bounding box center [349, 205] width 30 height 10
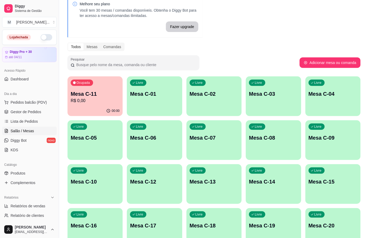
click at [88, 96] on p "Mesa C-11" at bounding box center [95, 93] width 49 height 7
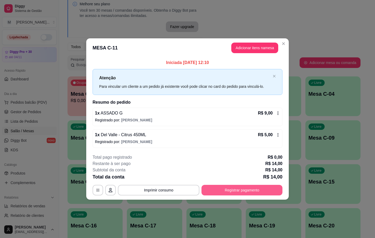
drag, startPoint x: 262, startPoint y: 184, endPoint x: 261, endPoint y: 191, distance: 7.2
click at [262, 188] on div "**********" at bounding box center [188, 174] width 190 height 41
click at [262, 190] on button "Registrar pagamento" at bounding box center [242, 190] width 81 height 11
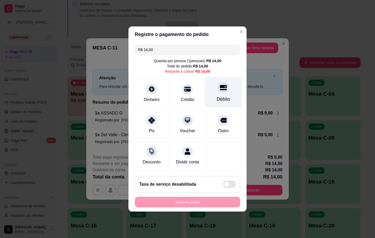
drag, startPoint x: 226, startPoint y: 99, endPoint x: 193, endPoint y: 156, distance: 66.3
click at [225, 99] on div "Débito" at bounding box center [223, 92] width 37 height 31
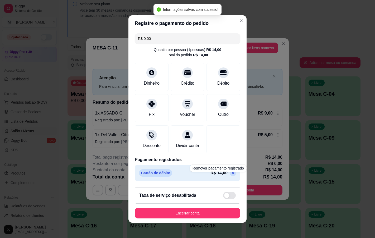
click at [230, 176] on p at bounding box center [233, 173] width 6 height 6
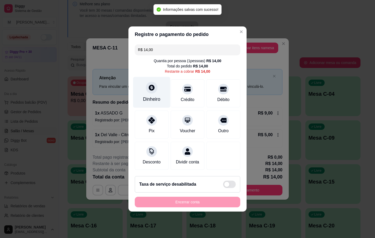
click at [152, 97] on div "Dinheiro" at bounding box center [151, 99] width 17 height 7
type input "R$ 0,00"
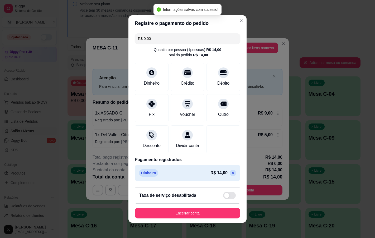
click at [204, 212] on button "Encerrar conta" at bounding box center [188, 213] width 106 height 11
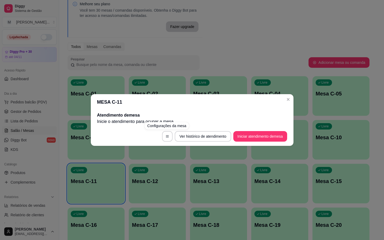
click at [163, 51] on div "MESA C-11 Atendimento de mesa Inicie o atendimento para ocupar a mesa . Ver his…" at bounding box center [192, 120] width 384 height 240
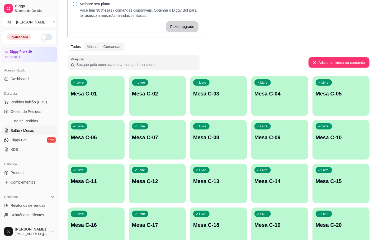
click at [162, 86] on div "Livre Mesa C-02" at bounding box center [157, 92] width 57 height 33
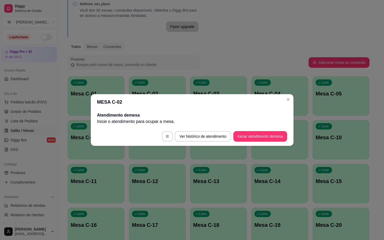
click at [263, 144] on footer "Ver histórico de atendimento Iniciar atendimento de mesa" at bounding box center [192, 136] width 203 height 19
click at [266, 140] on button "Iniciar atendimento de mesa" at bounding box center [260, 136] width 54 height 11
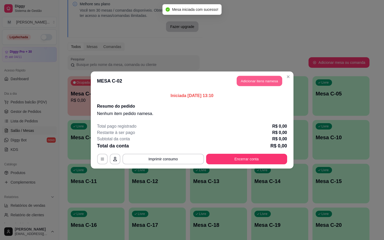
click at [270, 86] on button "Adicionar itens na mesa" at bounding box center [259, 81] width 45 height 10
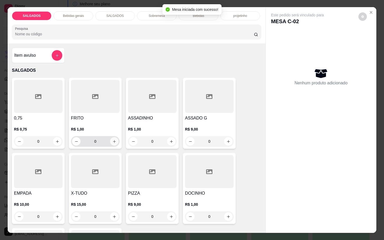
click at [110, 138] on button "increase-product-quantity" at bounding box center [114, 141] width 8 height 8
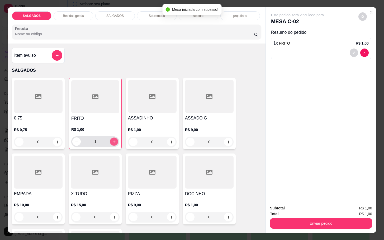
click at [110, 138] on button "increase-product-quantity" at bounding box center [114, 142] width 8 height 8
click at [112, 138] on button "increase-product-quantity" at bounding box center [114, 142] width 8 height 8
type input "5"
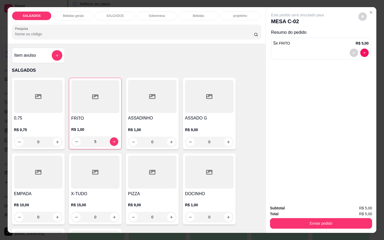
drag, startPoint x: 68, startPoint y: 11, endPoint x: 150, endPoint y: 45, distance: 88.2
click at [68, 14] on p "Bebidas gerais" at bounding box center [73, 16] width 21 height 4
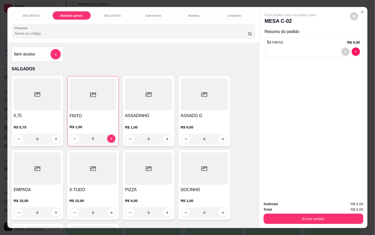
scroll to position [13, 0]
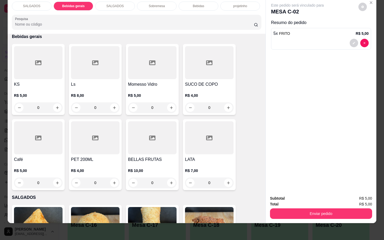
click at [185, 63] on div at bounding box center [209, 62] width 49 height 33
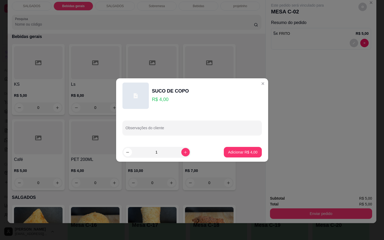
click at [229, 145] on footer "1 Adicionar R$ 4,00" at bounding box center [192, 152] width 152 height 19
click at [238, 148] on button "Adicionar R$ 4,00" at bounding box center [242, 152] width 37 height 10
type input "1"
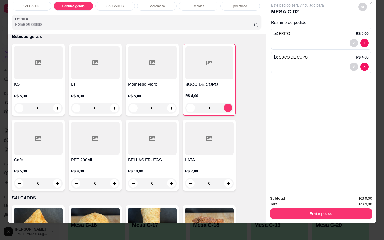
click at [304, 210] on button "Enviar pedido" at bounding box center [321, 214] width 102 height 11
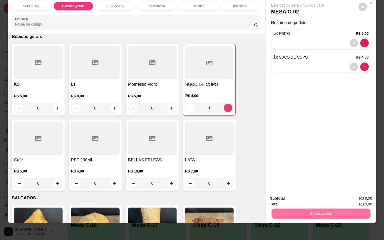
click at [363, 191] on button "Enviar pedido" at bounding box center [358, 195] width 30 height 10
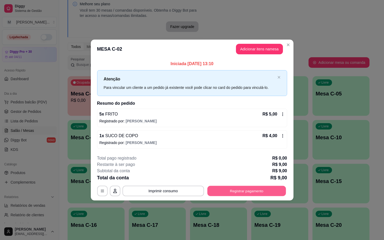
click at [252, 187] on button "Registrar pagamento" at bounding box center [246, 191] width 79 height 10
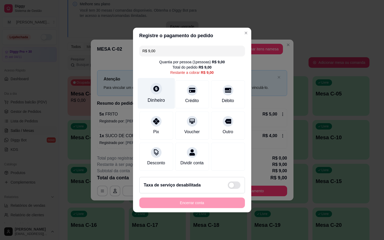
click at [165, 90] on div "Dinheiro" at bounding box center [156, 93] width 37 height 31
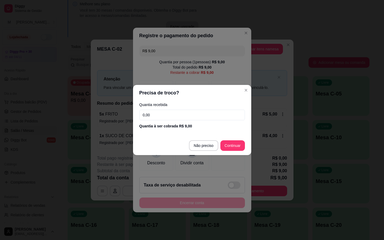
click at [178, 120] on input "0,00" at bounding box center [192, 115] width 106 height 11
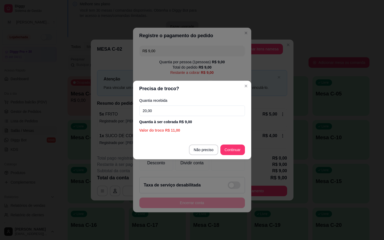
type input "20,00"
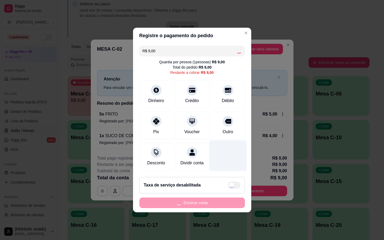
click at [232, 152] on div at bounding box center [227, 155] width 37 height 31
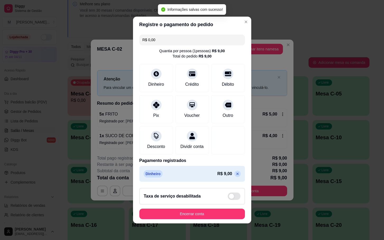
type input "R$ 0,00"
click at [220, 214] on button "Encerrar conta" at bounding box center [192, 214] width 102 height 10
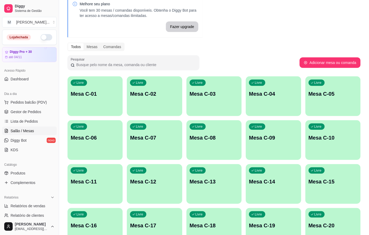
click at [93, 174] on div "Livre Mesa C-11" at bounding box center [95, 180] width 55 height 33
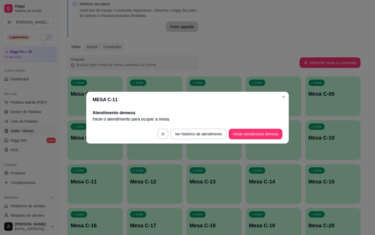
drag, startPoint x: 269, startPoint y: 139, endPoint x: 263, endPoint y: 140, distance: 6.4
click at [269, 139] on footer "Ver histórico de atendimento Iniciar atendimento de mesa" at bounding box center [187, 133] width 203 height 19
click at [234, 133] on button "Iniciar atendimento de mesa" at bounding box center [256, 134] width 52 height 10
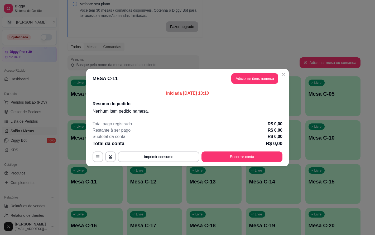
drag, startPoint x: 265, startPoint y: 85, endPoint x: 256, endPoint y: 88, distance: 9.9
click at [262, 85] on header "MESA C-11 Adicionar itens na mesa" at bounding box center [187, 78] width 203 height 19
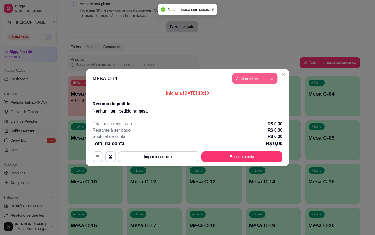
click at [247, 79] on button "Adicionar itens na mesa" at bounding box center [254, 78] width 45 height 10
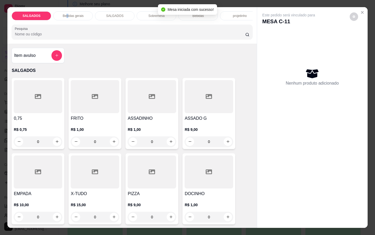
drag, startPoint x: 64, startPoint y: 16, endPoint x: 67, endPoint y: 14, distance: 3.3
click at [65, 15] on div "Bebidas gerais" at bounding box center [73, 15] width 40 height 9
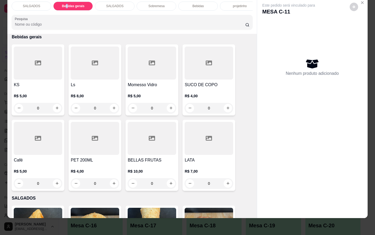
scroll to position [220, 0]
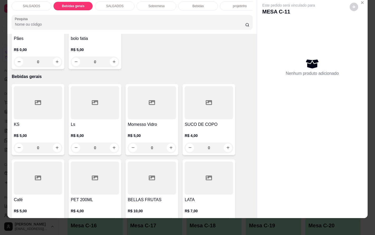
click at [186, 2] on div "Bebidas" at bounding box center [198, 6] width 40 height 9
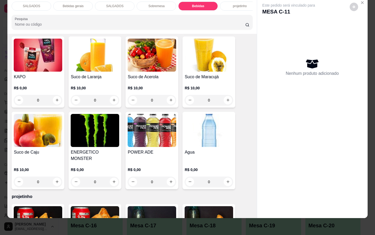
scroll to position [1144, 0]
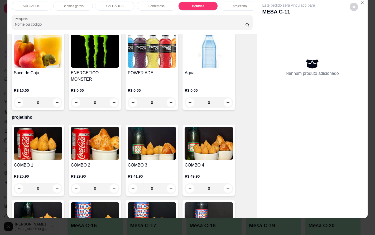
click at [189, 69] on div "Agua R$ 0,00 0" at bounding box center [209, 70] width 53 height 77
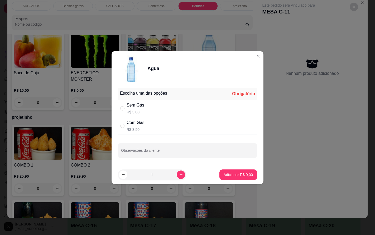
drag, startPoint x: 178, startPoint y: 101, endPoint x: 186, endPoint y: 131, distance: 32.0
click at [178, 100] on div "Sem Gás R$ 3,00" at bounding box center [187, 108] width 139 height 17
radio input "true"
click at [229, 179] on button "Adicionar R$ 3,00" at bounding box center [239, 174] width 38 height 11
type input "1"
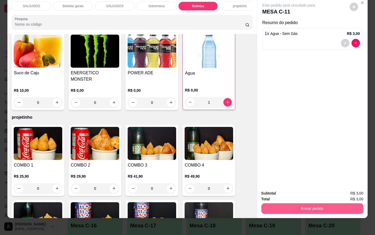
click at [331, 203] on button "Enviar pedido" at bounding box center [313, 208] width 102 height 11
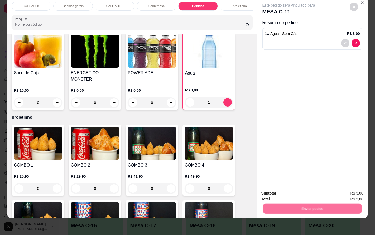
click at [349, 194] on button "Enviar pedido" at bounding box center [349, 190] width 29 height 10
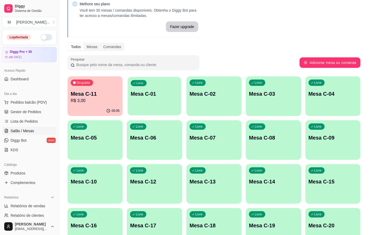
click at [144, 100] on div "Livre Mesa C-01" at bounding box center [155, 93] width 54 height 32
click at [96, 80] on div "Ocupada Mesa C-11 R$ 3,00" at bounding box center [95, 90] width 55 height 29
click at [151, 187] on div "Livre Mesa C-12" at bounding box center [154, 180] width 55 height 33
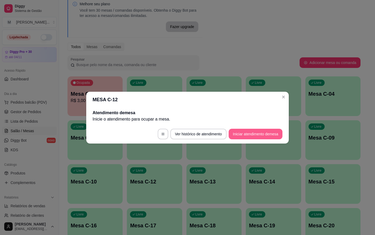
click at [235, 131] on button "Iniciar atendimento de mesa" at bounding box center [256, 134] width 54 height 11
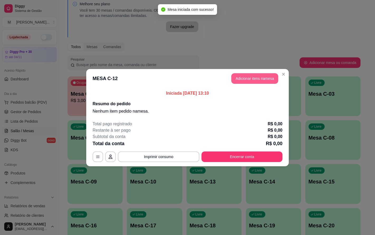
click at [260, 82] on button "Adicionar itens na mesa" at bounding box center [255, 78] width 47 height 11
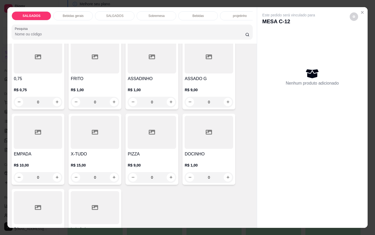
scroll to position [0, 0]
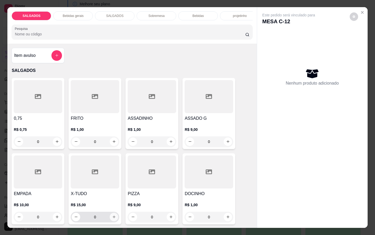
click at [112, 219] on icon "increase-product-quantity" at bounding box center [114, 217] width 4 height 4
type input "1"
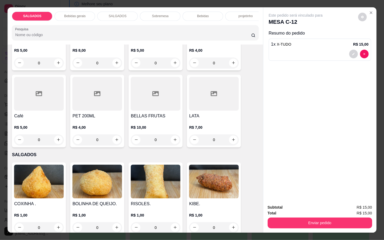
scroll to position [238, 0]
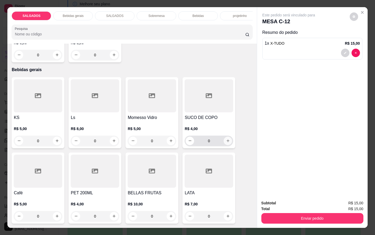
click at [226, 143] on icon "increase-product-quantity" at bounding box center [228, 141] width 4 height 4
type input "1"
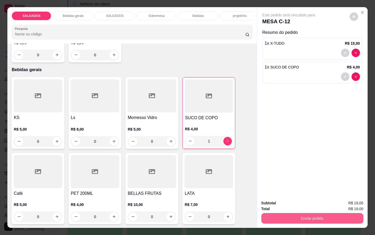
click at [315, 215] on button "Enviar pedido" at bounding box center [313, 218] width 102 height 11
click at [350, 199] on button "Enviar pedido" at bounding box center [349, 203] width 29 height 10
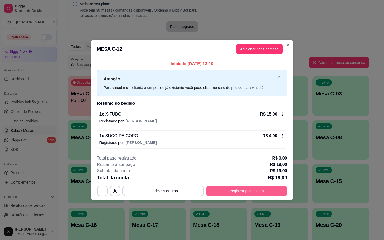
click at [261, 195] on button "Registrar pagamento" at bounding box center [246, 191] width 81 height 11
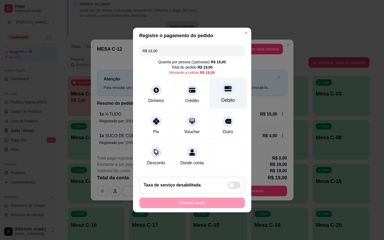
click at [225, 103] on div "Débito" at bounding box center [227, 93] width 37 height 31
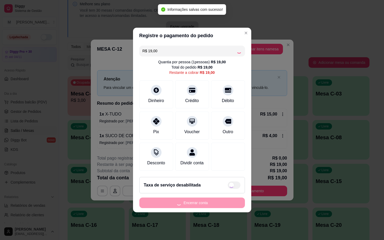
type input "R$ 0,00"
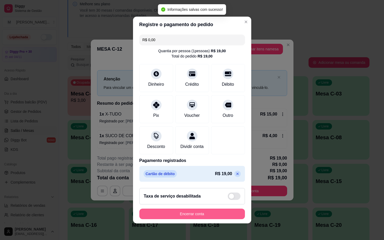
click at [220, 216] on button "Encerrar conta" at bounding box center [192, 214] width 106 height 11
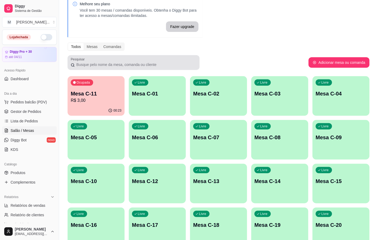
click at [87, 101] on p "R$ 3,00" at bounding box center [96, 100] width 51 height 6
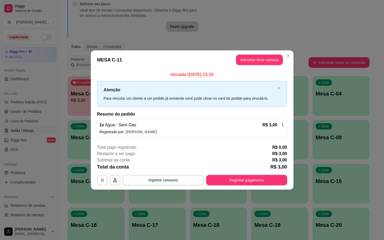
click at [262, 59] on button "Adicionar itens na mesa" at bounding box center [259, 60] width 47 height 11
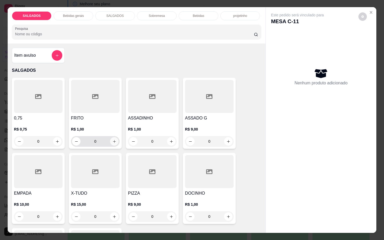
click at [113, 140] on icon "increase-product-quantity" at bounding box center [114, 142] width 4 height 4
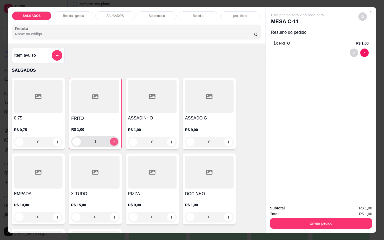
click at [113, 139] on button "increase-product-quantity" at bounding box center [114, 142] width 8 height 8
click at [73, 143] on button "decrease-product-quantity" at bounding box center [77, 142] width 8 height 8
click at [75, 140] on icon "decrease-product-quantity" at bounding box center [77, 142] width 4 height 4
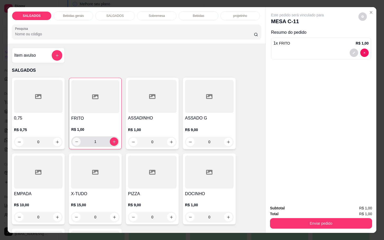
type input "0"
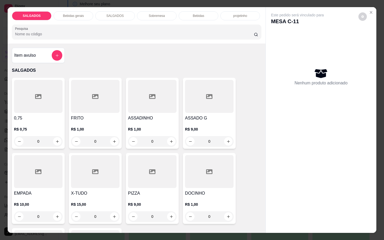
click at [74, 15] on p "Bebidas gerais" at bounding box center [73, 16] width 21 height 4
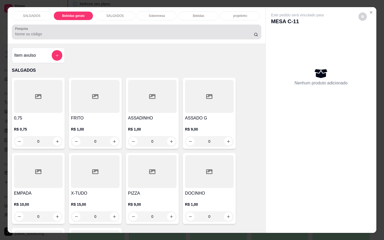
scroll to position [13, 0]
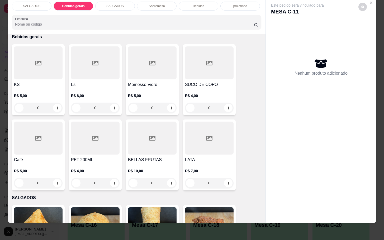
click at [192, 4] on div "Bebidas" at bounding box center [199, 6] width 40 height 9
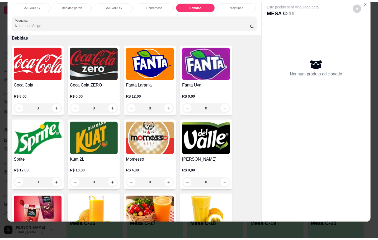
scroll to position [986, 0]
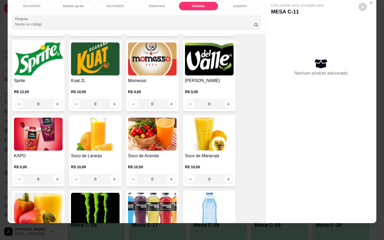
click at [194, 194] on img at bounding box center [209, 209] width 49 height 33
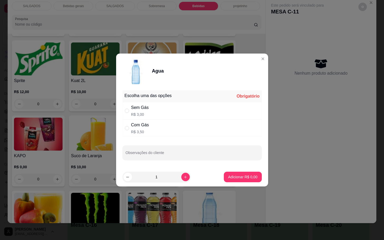
click at [164, 132] on div "Com Gás R$ 3,50" at bounding box center [192, 128] width 139 height 17
radio input "true"
click at [248, 180] on button "Adicionar R$ 3,50" at bounding box center [243, 177] width 38 height 11
type input "1"
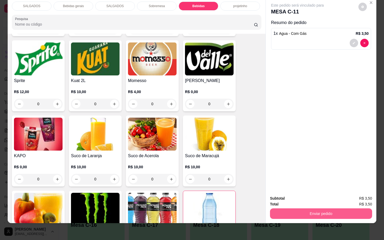
click at [326, 209] on button "Enviar pedido" at bounding box center [321, 214] width 102 height 11
click at [362, 194] on button "Enviar pedido" at bounding box center [358, 195] width 30 height 10
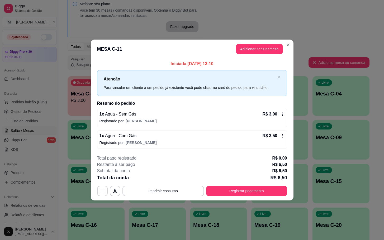
click at [258, 40] on header "MESA C-11 Adicionar itens na mesa" at bounding box center [192, 49] width 203 height 19
click at [262, 46] on button "Adicionar itens na mesa" at bounding box center [259, 49] width 45 height 10
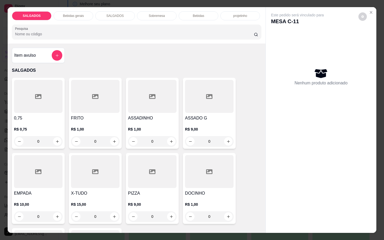
click at [368, 8] on button "Close" at bounding box center [371, 12] width 8 height 8
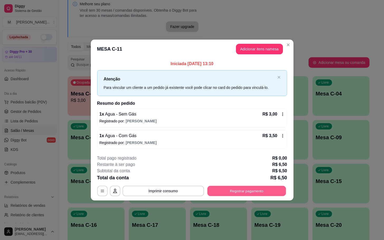
click at [266, 190] on button "Registrar pagamento" at bounding box center [246, 191] width 79 height 10
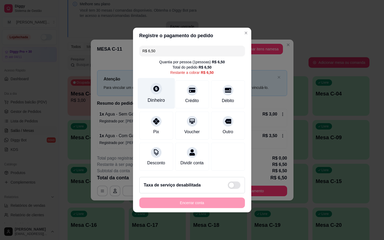
click at [154, 85] on icon at bounding box center [156, 88] width 7 height 7
click at [207, 110] on input "0,00" at bounding box center [192, 115] width 106 height 11
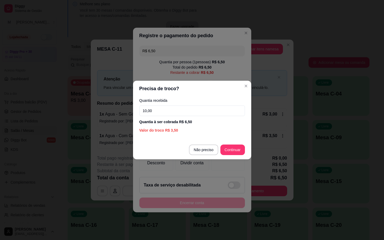
type input "10,00"
click at [236, 156] on footer "Não preciso Continuar" at bounding box center [192, 149] width 118 height 19
drag, startPoint x: 235, startPoint y: 156, endPoint x: 232, endPoint y: 156, distance: 3.2
click at [234, 156] on footer "Não preciso Continuar" at bounding box center [192, 149] width 118 height 19
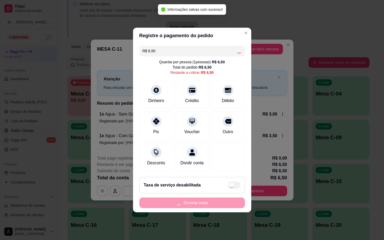
type input "R$ 0,00"
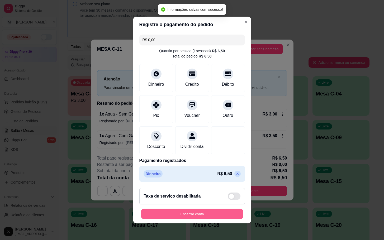
click at [170, 219] on button "Encerrar conta" at bounding box center [192, 214] width 102 height 10
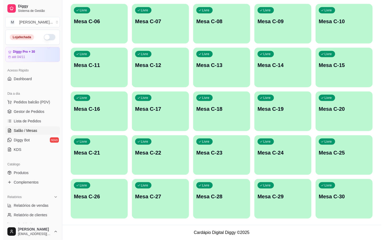
scroll to position [25, 0]
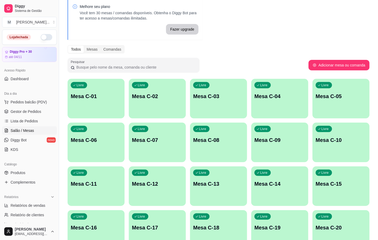
click at [120, 147] on div "Livre Mesa C-06" at bounding box center [96, 139] width 57 height 33
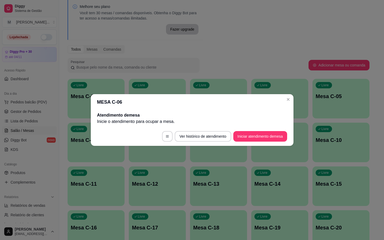
click at [243, 130] on footer "Ver histórico de atendimento Iniciar atendimento de mesa" at bounding box center [192, 136] width 203 height 19
click at [239, 138] on button "Iniciar atendimento de mesa" at bounding box center [260, 136] width 52 height 10
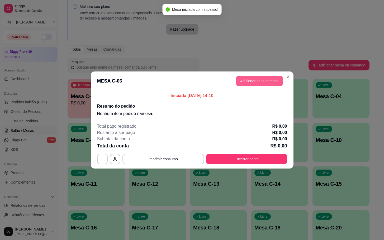
click at [262, 85] on button "Adicionar itens na mesa" at bounding box center [259, 81] width 47 height 11
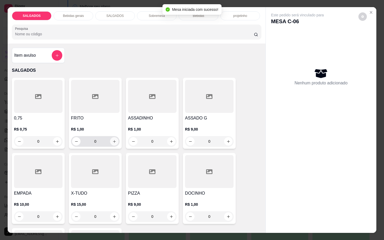
click at [112, 140] on icon "increase-product-quantity" at bounding box center [114, 142] width 4 height 4
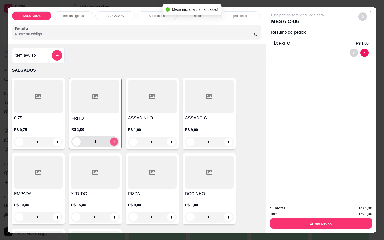
click at [112, 140] on icon "increase-product-quantity" at bounding box center [114, 142] width 4 height 4
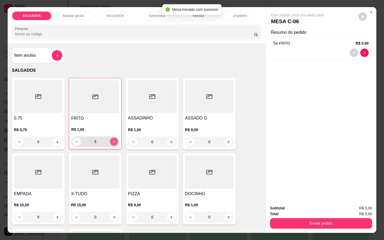
click at [112, 140] on icon "increase-product-quantity" at bounding box center [114, 142] width 4 height 4
click at [74, 138] on button "decrease-product-quantity" at bounding box center [76, 142] width 8 height 8
type input "6"
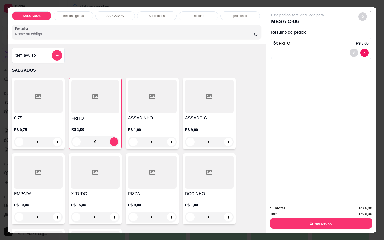
click at [66, 17] on div "Bebidas gerais" at bounding box center [74, 15] width 40 height 9
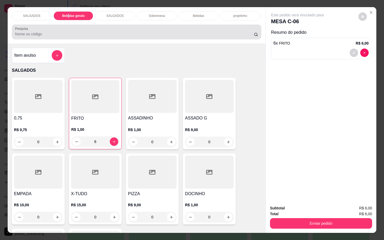
scroll to position [13, 0]
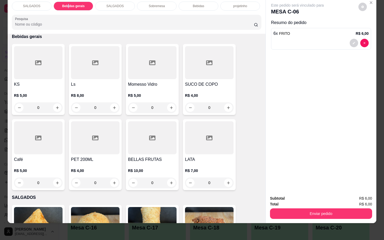
click at [196, 4] on div "Bebidas" at bounding box center [199, 6] width 40 height 9
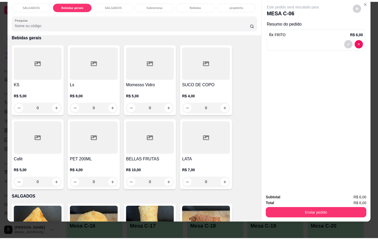
scroll to position [907, 0]
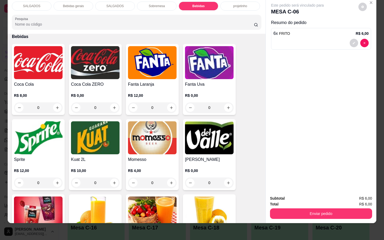
click at [45, 131] on img at bounding box center [38, 137] width 49 height 33
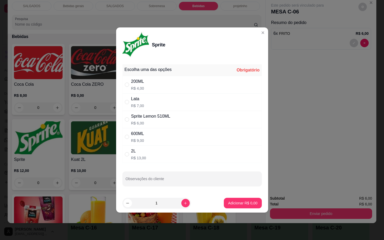
click at [151, 102] on div "Lata R$ 7,00" at bounding box center [192, 101] width 139 height 17
radio input "true"
click at [239, 205] on p "Adicionar R$ 7,00" at bounding box center [242, 203] width 29 height 5
type input "1"
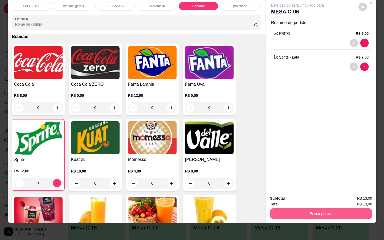
click at [313, 213] on button "Enviar pedido" at bounding box center [321, 214] width 102 height 11
click at [365, 193] on button "Enviar pedido" at bounding box center [357, 195] width 29 height 10
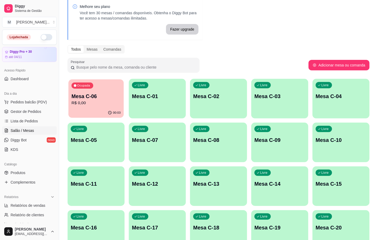
click at [78, 95] on p "Mesa C-06" at bounding box center [96, 96] width 49 height 7
click at [96, 98] on p "Mesa C-06" at bounding box center [96, 96] width 51 height 7
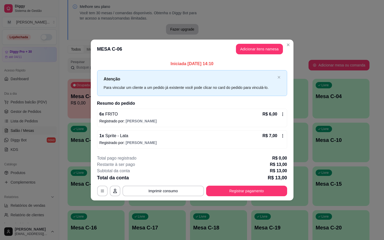
click at [281, 119] on p "Registrado por: [PERSON_NAME]" at bounding box center [192, 121] width 185 height 5
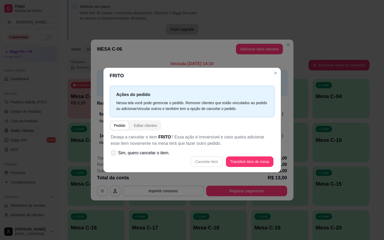
click at [119, 157] on label "Sim, quero cancelar o item." at bounding box center [140, 153] width 63 height 11
click at [114, 157] on input "Sim, quero cancelar o item." at bounding box center [112, 155] width 3 height 3
checkbox input "true"
click at [208, 157] on button "Cancelar item" at bounding box center [207, 162] width 32 height 11
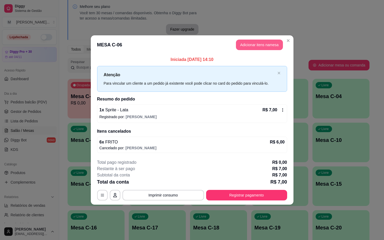
click at [258, 48] on button "Adicionar itens na mesa" at bounding box center [259, 45] width 47 height 11
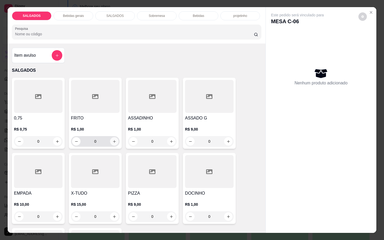
click at [112, 140] on icon "increase-product-quantity" at bounding box center [114, 142] width 4 height 4
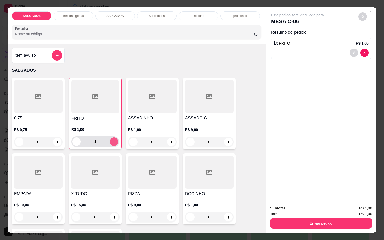
click at [112, 140] on icon "increase-product-quantity" at bounding box center [114, 142] width 4 height 4
click at [76, 139] on button "decrease-product-quantity" at bounding box center [76, 142] width 8 height 8
click at [76, 138] on button "decrease-product-quantity" at bounding box center [76, 142] width 8 height 8
type input "0"
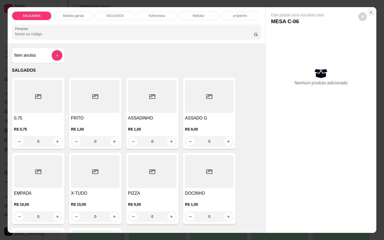
click at [369, 8] on button "Close" at bounding box center [371, 12] width 8 height 8
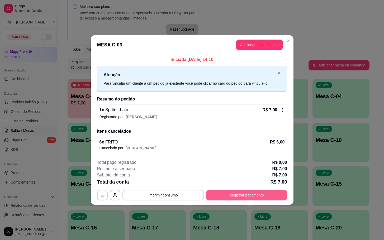
click at [276, 197] on button "Registrar pagamento" at bounding box center [246, 195] width 81 height 11
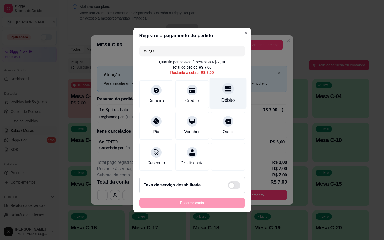
click at [231, 86] on div "Débito" at bounding box center [227, 93] width 37 height 31
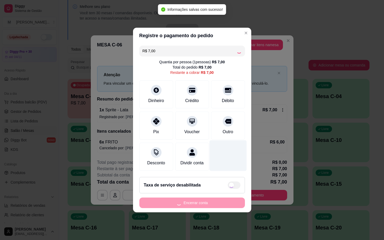
type input "R$ 0,00"
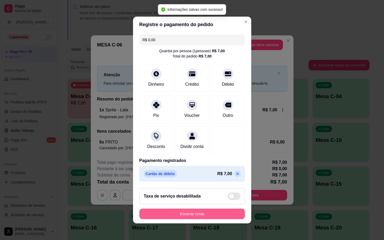
click at [217, 215] on button "Encerrar conta" at bounding box center [192, 214] width 106 height 11
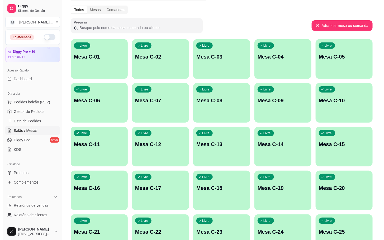
scroll to position [104, 0]
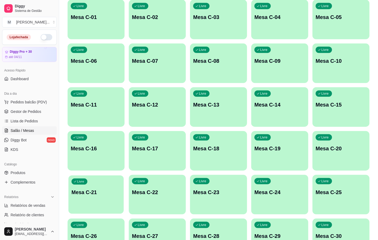
click at [95, 200] on div "Livre Mesa C-21" at bounding box center [95, 192] width 55 height 32
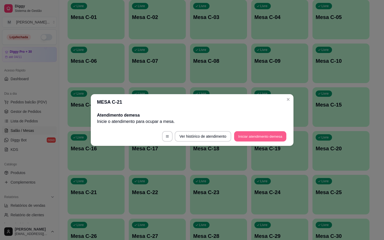
click at [257, 139] on button "Iniciar atendimento de mesa" at bounding box center [260, 136] width 52 height 10
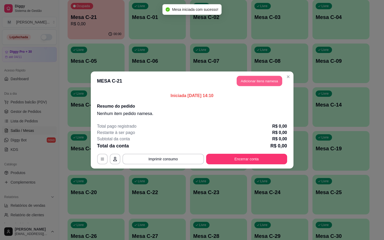
click at [269, 82] on button "Adicionar itens na mesa" at bounding box center [259, 81] width 45 height 10
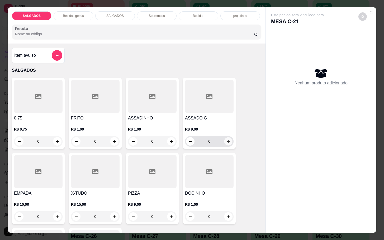
click at [227, 140] on icon "increase-product-quantity" at bounding box center [229, 142] width 4 height 4
type input "1"
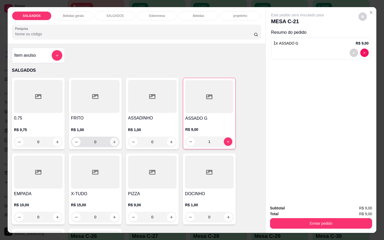
click at [111, 143] on button "increase-product-quantity" at bounding box center [114, 142] width 8 height 8
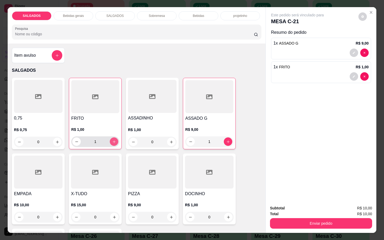
click at [111, 143] on button "increase-product-quantity" at bounding box center [114, 142] width 8 height 8
click at [112, 143] on button "increase-product-quantity" at bounding box center [114, 142] width 8 height 8
type input "4"
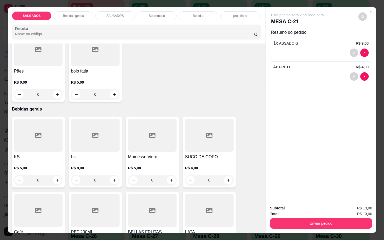
scroll to position [238, 0]
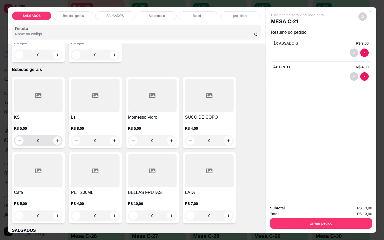
click at [57, 139] on button "increase-product-quantity" at bounding box center [57, 141] width 8 height 8
type input "1"
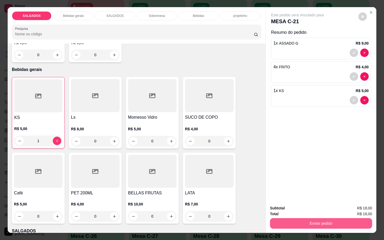
click at [293, 220] on button "Enviar pedido" at bounding box center [321, 223] width 102 height 11
click at [364, 208] on button "Enviar pedido" at bounding box center [357, 208] width 29 height 10
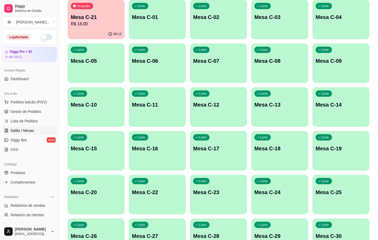
click at [234, 29] on div "Livre Mesa C-02" at bounding box center [218, 16] width 57 height 33
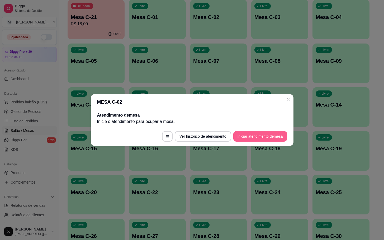
click at [276, 133] on button "Iniciar atendimento de mesa" at bounding box center [260, 136] width 54 height 11
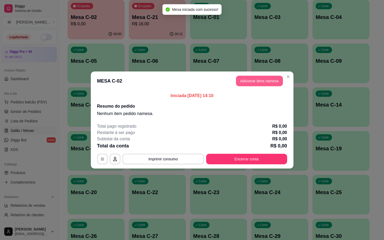
click at [266, 79] on button "Adicionar itens na mesa" at bounding box center [259, 81] width 47 height 11
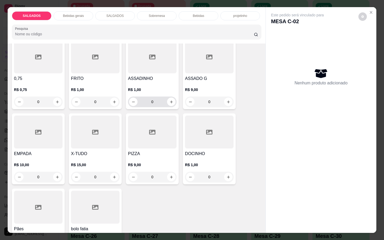
scroll to position [0, 0]
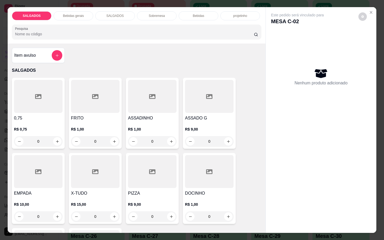
click at [77, 172] on div at bounding box center [95, 171] width 49 height 33
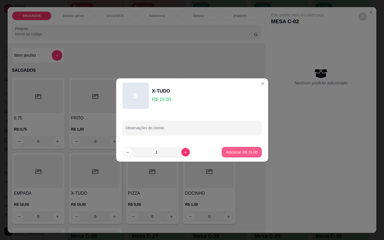
click at [222, 152] on button "Adicionar R$ 15,00" at bounding box center [242, 152] width 40 height 11
type input "1"
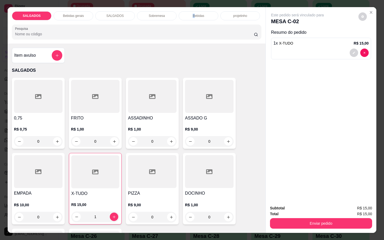
drag, startPoint x: 191, startPoint y: 10, endPoint x: 118, endPoint y: 153, distance: 160.7
click at [193, 11] on div "Bebidas" at bounding box center [199, 15] width 40 height 9
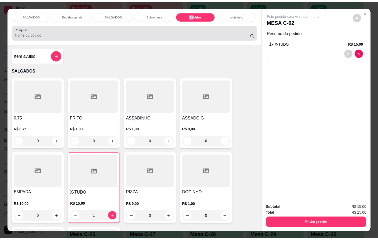
scroll to position [13, 0]
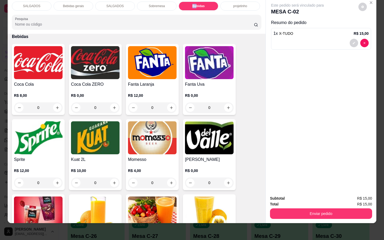
click at [51, 67] on img at bounding box center [38, 62] width 49 height 33
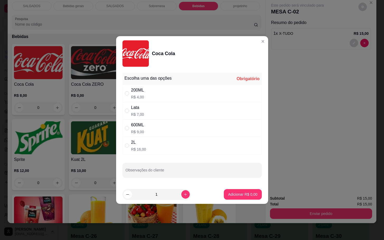
drag, startPoint x: 166, startPoint y: 113, endPoint x: 173, endPoint y: 115, distance: 7.5
click at [164, 113] on div "Lata R$ 7,00" at bounding box center [192, 110] width 139 height 17
radio input "true"
click at [243, 196] on p "Adicionar R$ 7,00" at bounding box center [242, 194] width 29 height 5
type input "1"
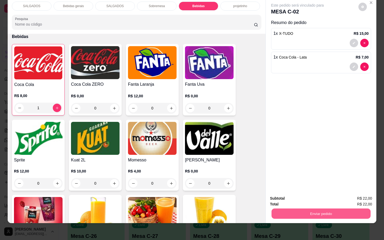
click at [335, 209] on button "Enviar pedido" at bounding box center [321, 214] width 99 height 10
click at [360, 196] on button "Enviar pedido" at bounding box center [358, 195] width 30 height 10
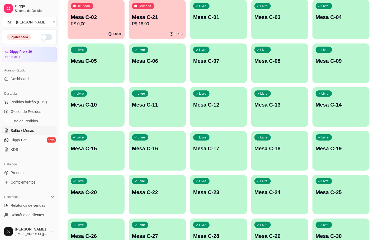
click at [165, 18] on p "Mesa C-21" at bounding box center [157, 16] width 51 height 7
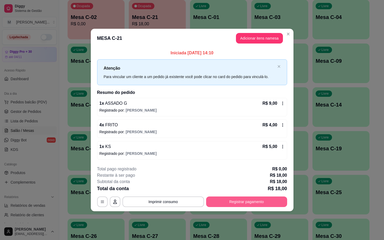
click at [252, 200] on button "Registrar pagamento" at bounding box center [246, 202] width 81 height 11
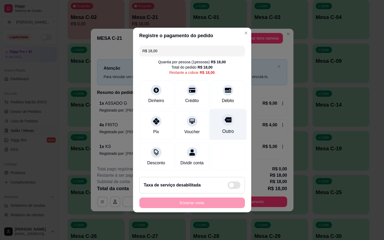
click at [218, 119] on div "Outro" at bounding box center [227, 124] width 37 height 31
type input "R$ 0,00"
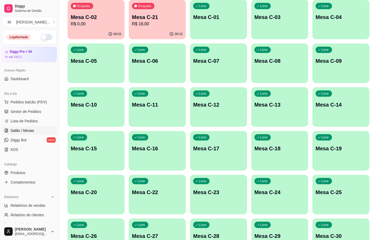
click at [175, 24] on p "R$ 18,00" at bounding box center [157, 24] width 51 height 6
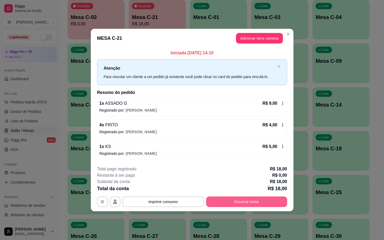
click at [232, 202] on button "Encerrar conta" at bounding box center [246, 202] width 81 height 11
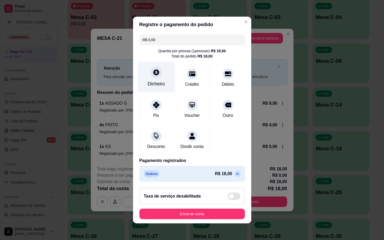
click at [155, 81] on div "Dinheiro" at bounding box center [156, 84] width 17 height 7
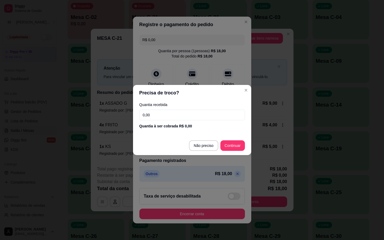
click at [177, 118] on input "0,00" at bounding box center [192, 115] width 106 height 11
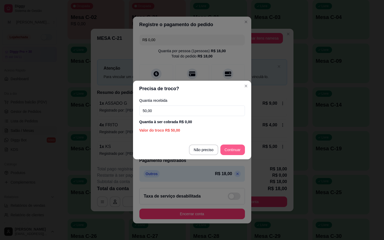
type input "50,00"
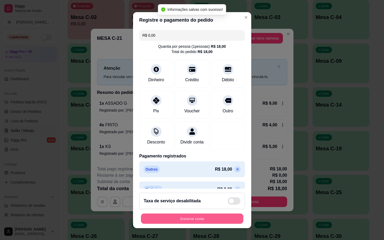
click at [200, 217] on button "Encerrar conta" at bounding box center [192, 219] width 102 height 10
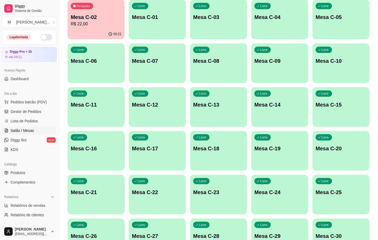
click at [94, 16] on p "Mesa C-02" at bounding box center [96, 16] width 51 height 7
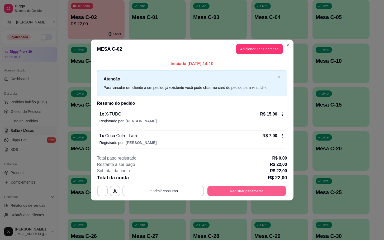
click at [252, 192] on button "Registrar pagamento" at bounding box center [246, 191] width 79 height 10
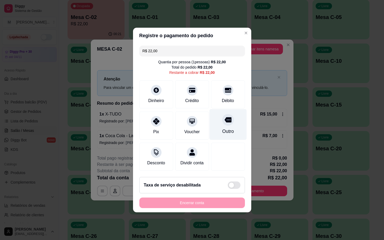
click at [224, 116] on icon at bounding box center [227, 119] width 7 height 7
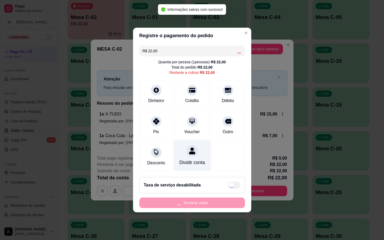
type input "R$ 0,00"
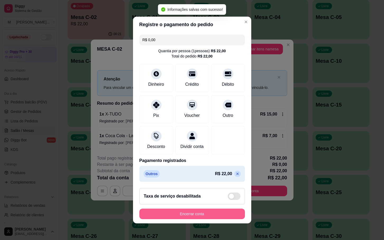
click at [181, 219] on button "Encerrar conta" at bounding box center [192, 214] width 106 height 11
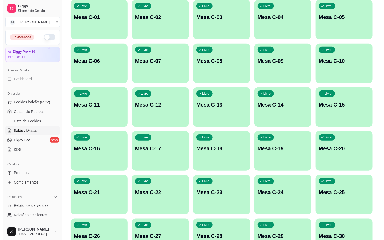
scroll to position [25, 0]
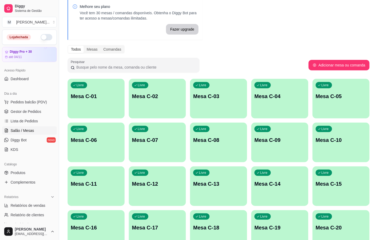
click at [149, 104] on div "Livre Mesa C-02" at bounding box center [157, 95] width 57 height 33
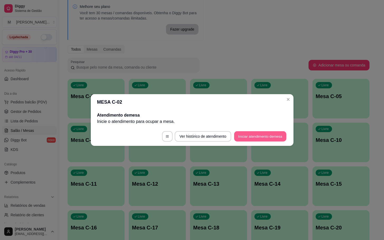
click at [261, 140] on button "Iniciar atendimento de mesa" at bounding box center [260, 136] width 52 height 10
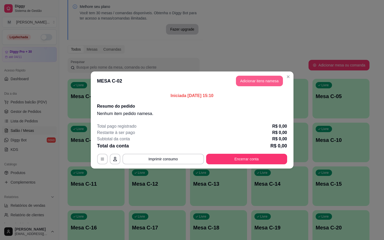
click at [261, 83] on button "Adicionar itens na mesa" at bounding box center [259, 81] width 47 height 11
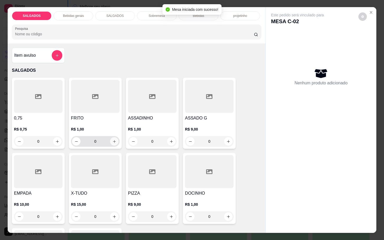
click at [110, 137] on button "increase-product-quantity" at bounding box center [114, 141] width 8 height 8
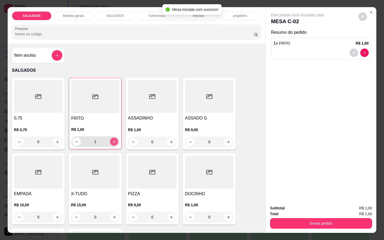
click at [112, 138] on button "increase-product-quantity" at bounding box center [114, 142] width 8 height 8
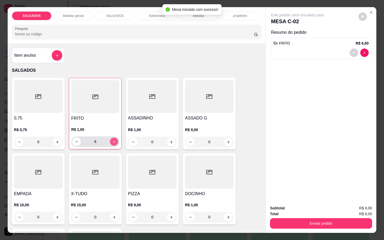
click at [112, 138] on button "increase-product-quantity" at bounding box center [114, 142] width 8 height 8
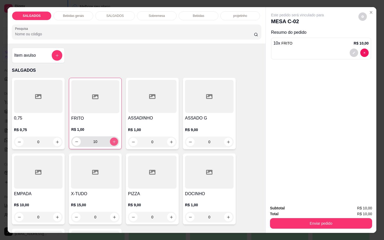
click at [112, 138] on button "increase-product-quantity" at bounding box center [114, 142] width 8 height 8
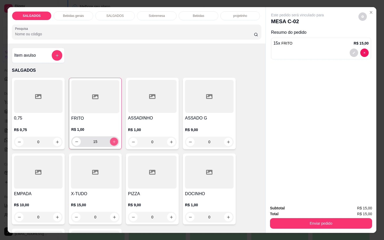
type input "16"
click at [72, 17] on div "Bebidas gerais" at bounding box center [74, 15] width 40 height 9
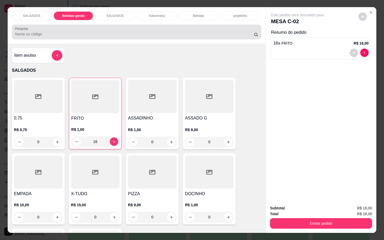
scroll to position [13, 0]
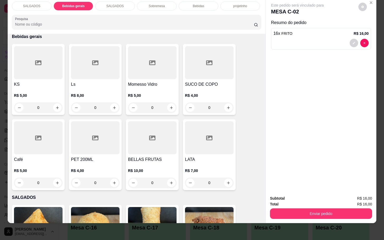
click at [133, 53] on div at bounding box center [152, 62] width 49 height 33
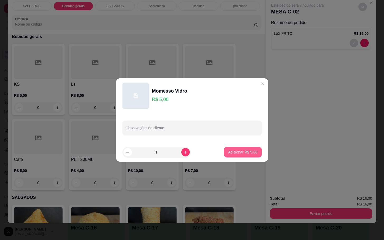
click at [243, 151] on p "Adicionar R$ 5,00" at bounding box center [242, 152] width 29 height 5
type input "1"
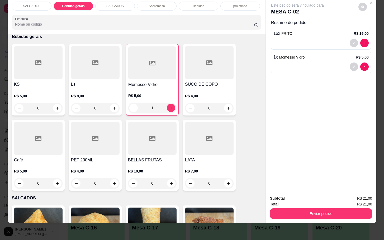
drag, startPoint x: 309, startPoint y: 222, endPoint x: 314, endPoint y: 216, distance: 7.8
click at [309, 221] on div "SALGADOS Bebidas gerais SALGADOS Sobremesa Bebidas projetinho Pesquisa Item avu…" at bounding box center [192, 120] width 384 height 240
drag, startPoint x: 319, startPoint y: 216, endPoint x: 337, endPoint y: 213, distance: 17.3
click at [322, 216] on div "Subtotal R$ 21,00 Total R$ 21,00 Enviar pedido" at bounding box center [321, 207] width 111 height 32
click at [349, 211] on button "Enviar pedido" at bounding box center [321, 214] width 102 height 11
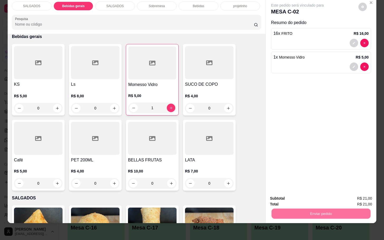
click at [373, 194] on button "Enviar pedido" at bounding box center [358, 195] width 30 height 10
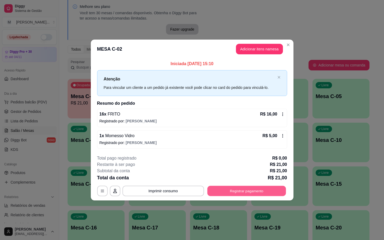
click at [246, 195] on button "Registrar pagamento" at bounding box center [246, 191] width 79 height 10
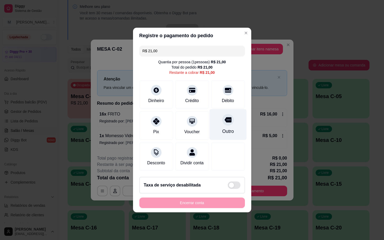
click at [217, 125] on div "Outro" at bounding box center [227, 124] width 37 height 31
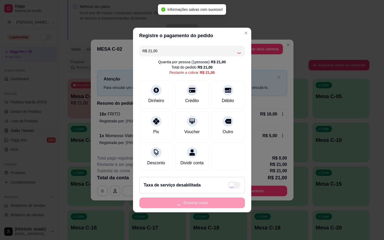
type input "R$ 0,00"
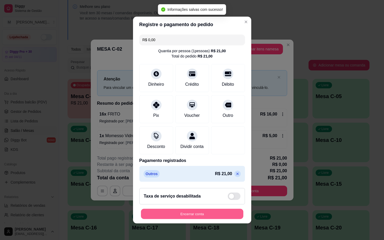
click at [230, 219] on button "Encerrar conta" at bounding box center [192, 214] width 102 height 10
